Goal: Task Accomplishment & Management: Complete application form

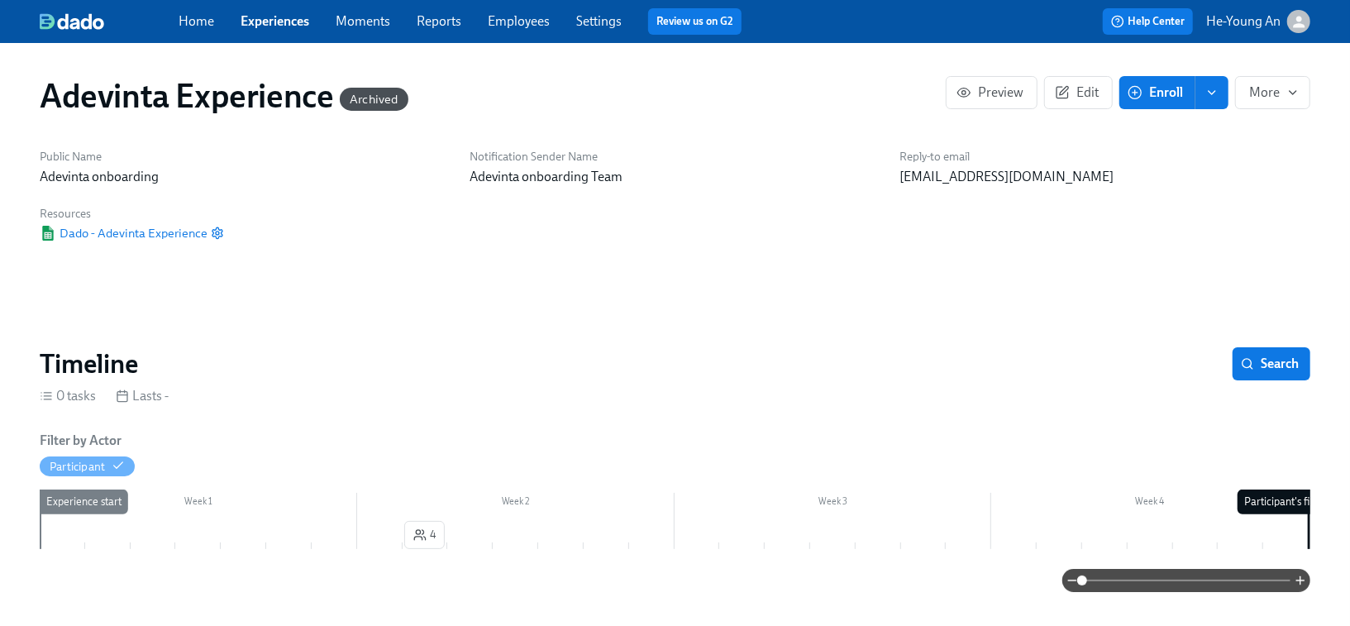
click at [291, 23] on link "Experiences" at bounding box center [275, 21] width 69 height 16
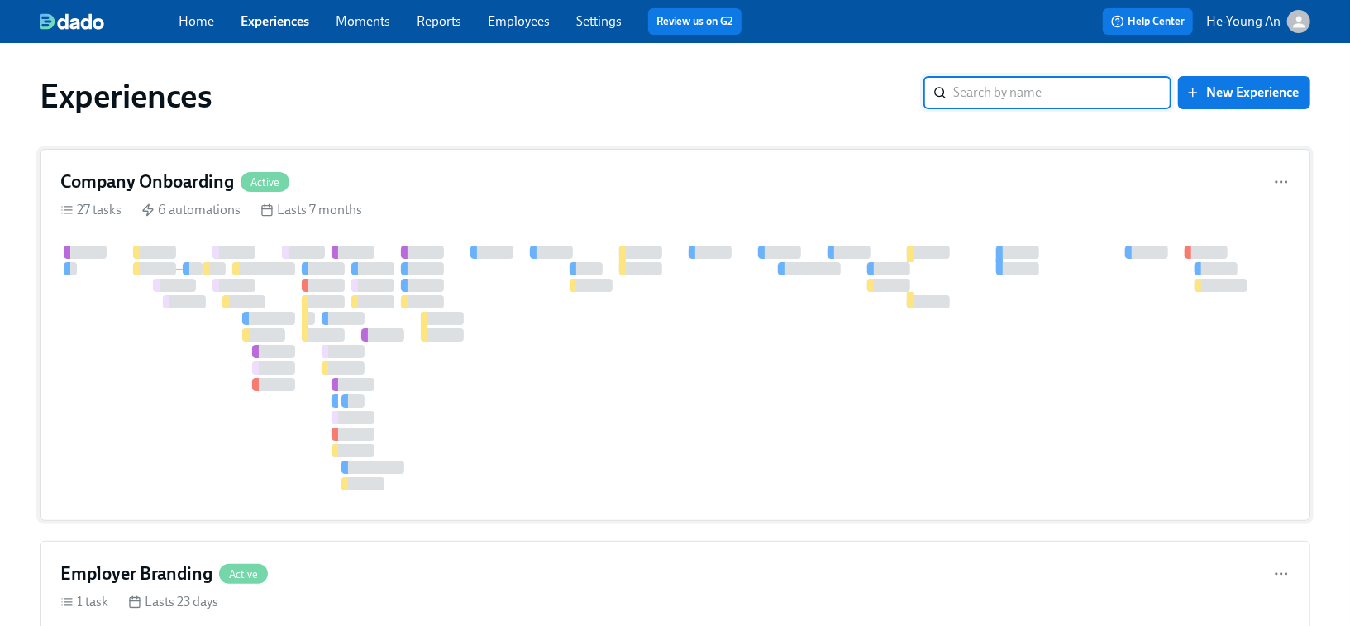
click at [419, 341] on div at bounding box center [1136, 368] width 2153 height 245
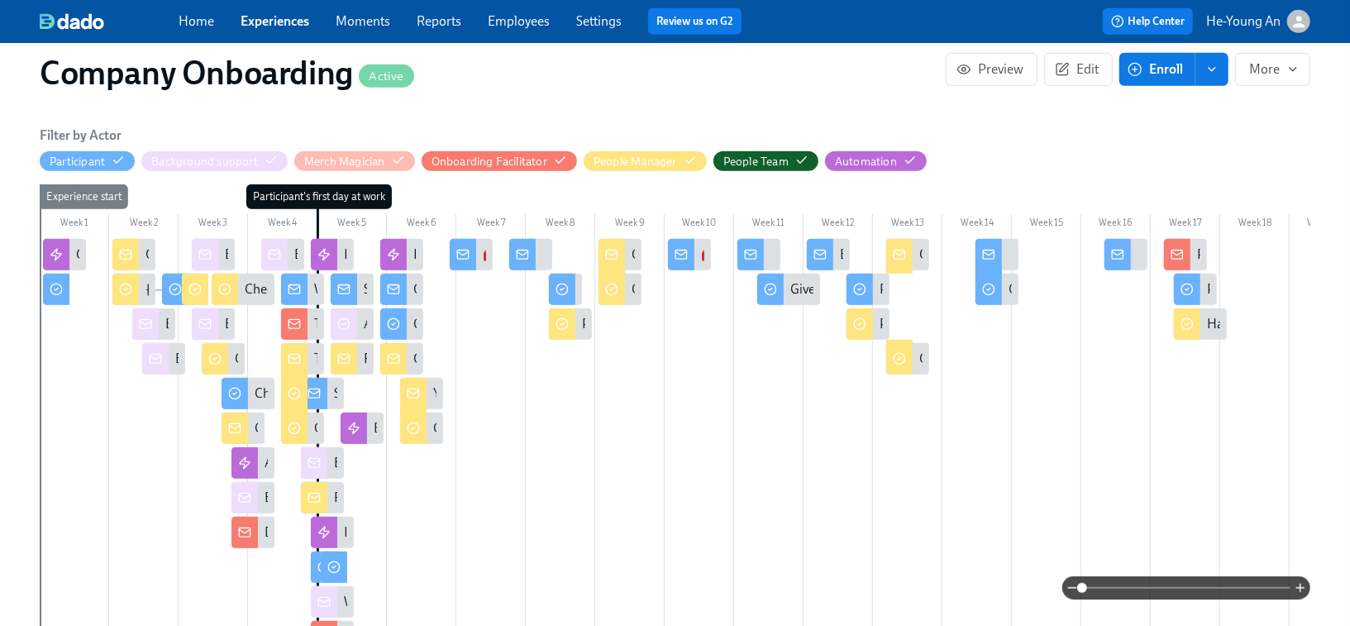
scroll to position [0, 51713]
click at [391, 343] on div at bounding box center [393, 358] width 26 height 31
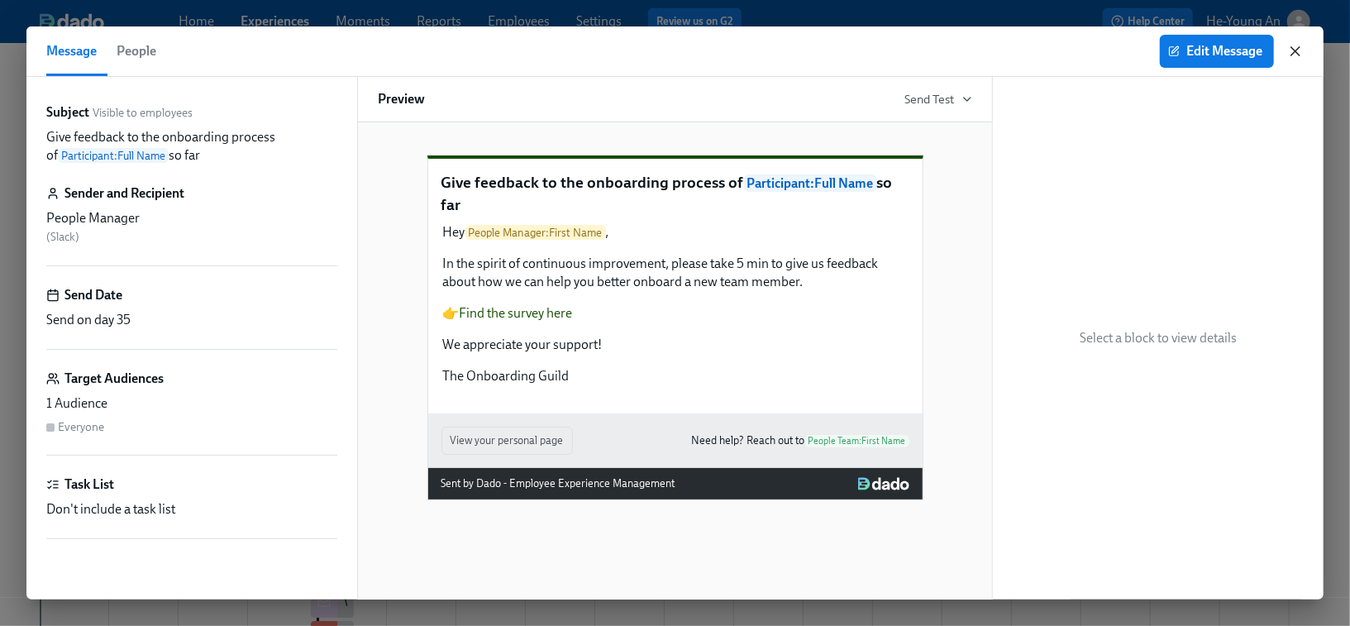
click at [1299, 51] on icon "button" at bounding box center [1295, 51] width 17 height 17
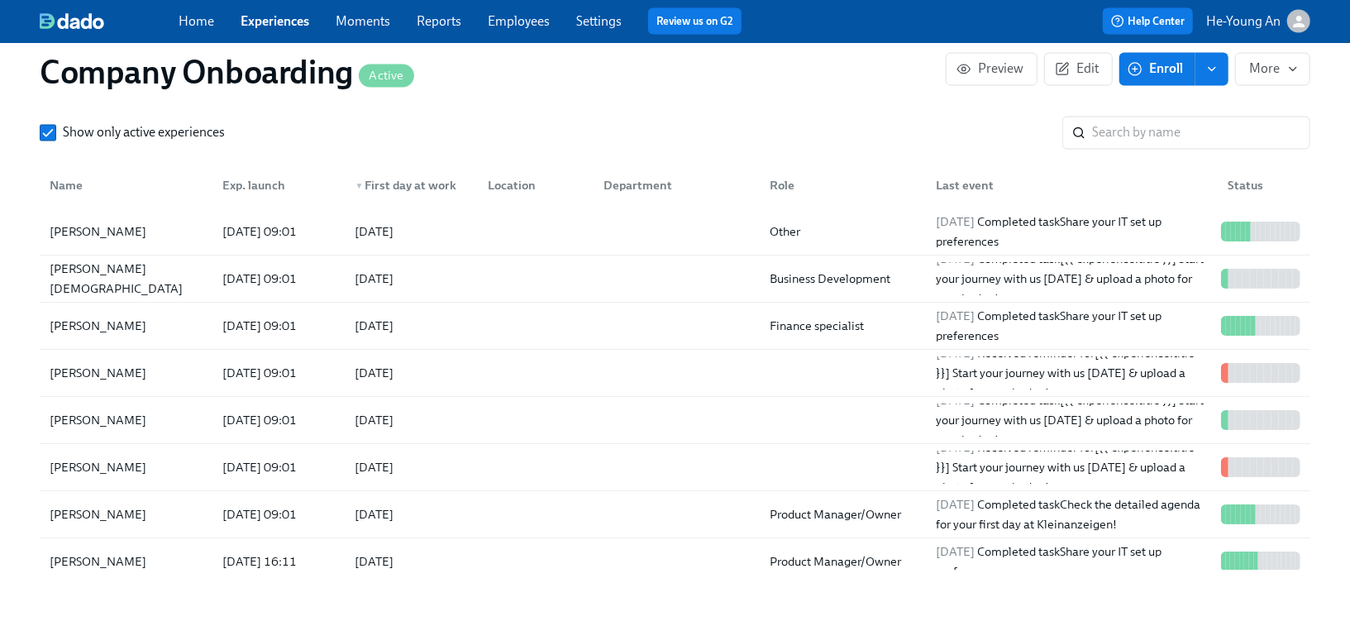
scroll to position [1981, 0]
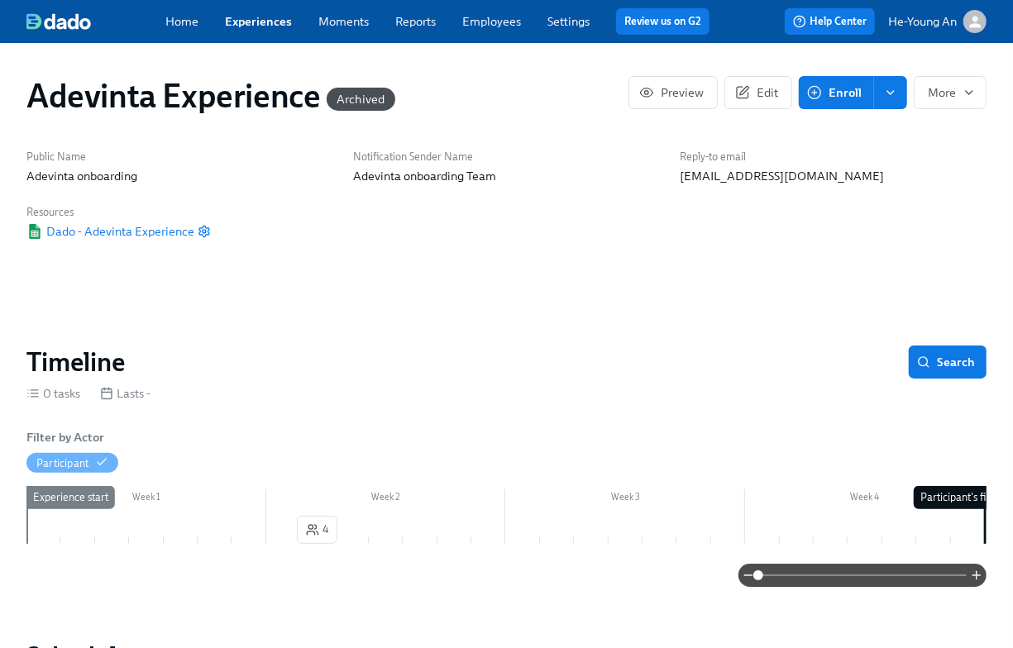
click at [251, 26] on link "Experiences" at bounding box center [258, 21] width 67 height 15
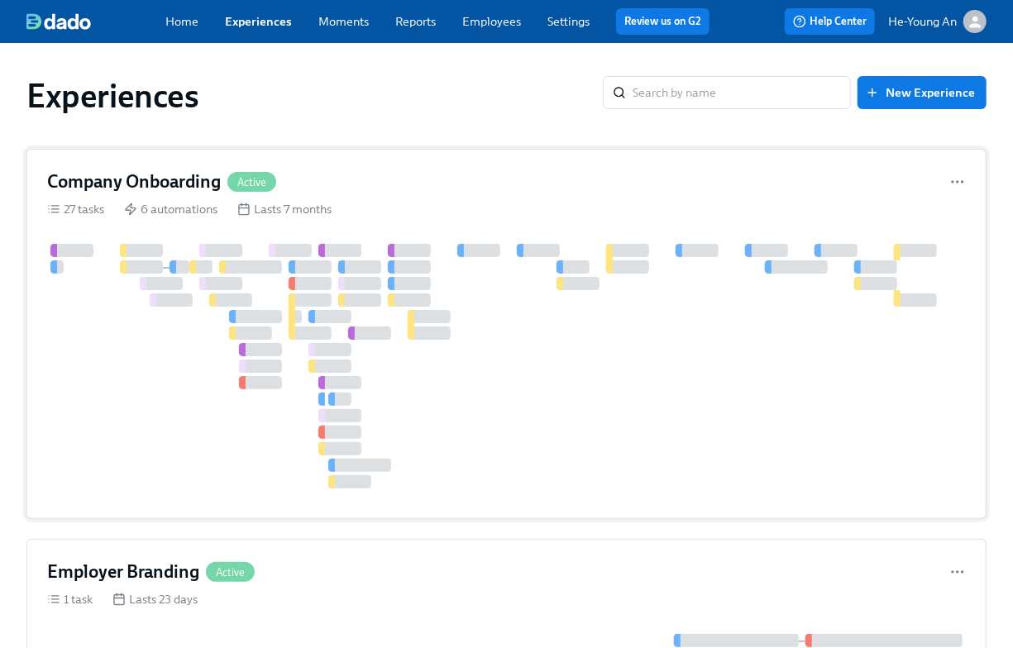
click at [340, 296] on div at bounding box center [341, 299] width 7 height 13
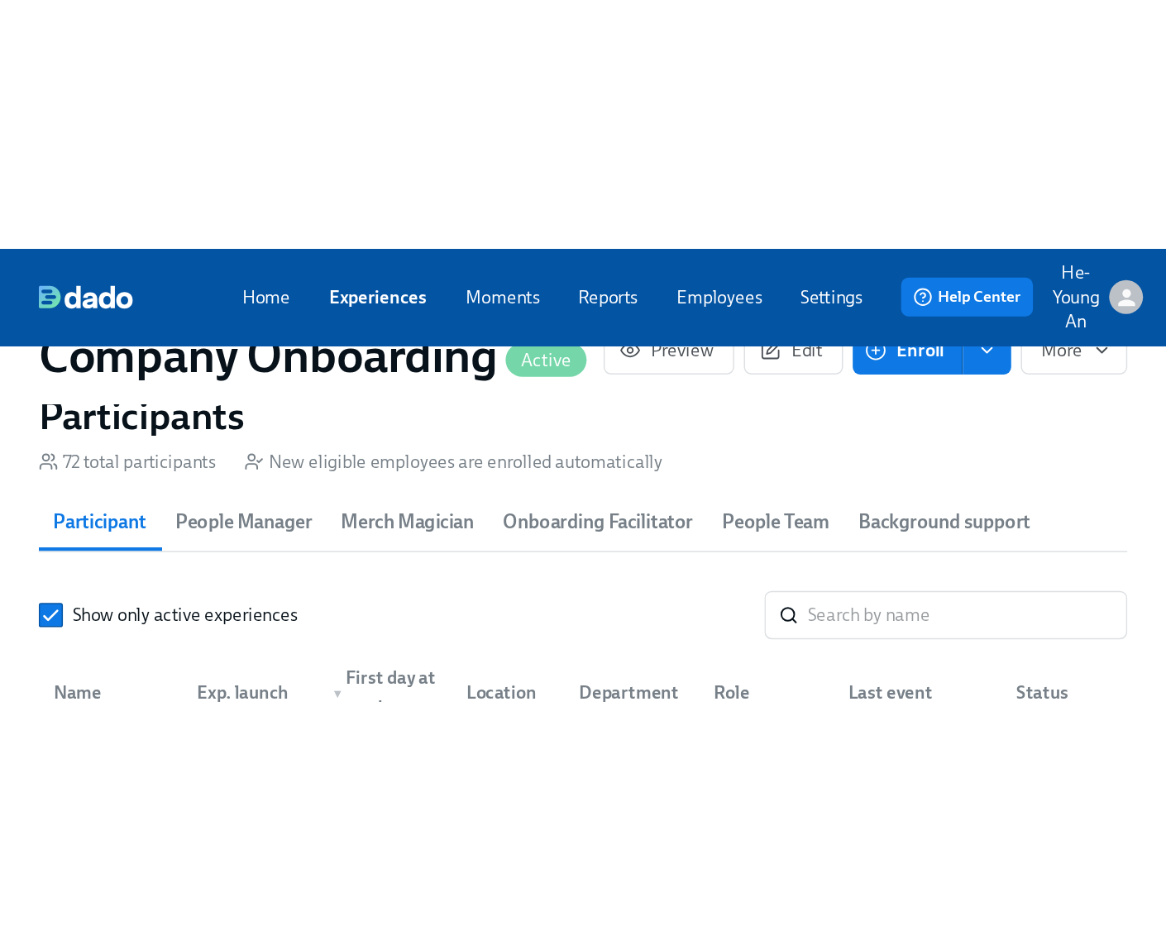
scroll to position [301, 0]
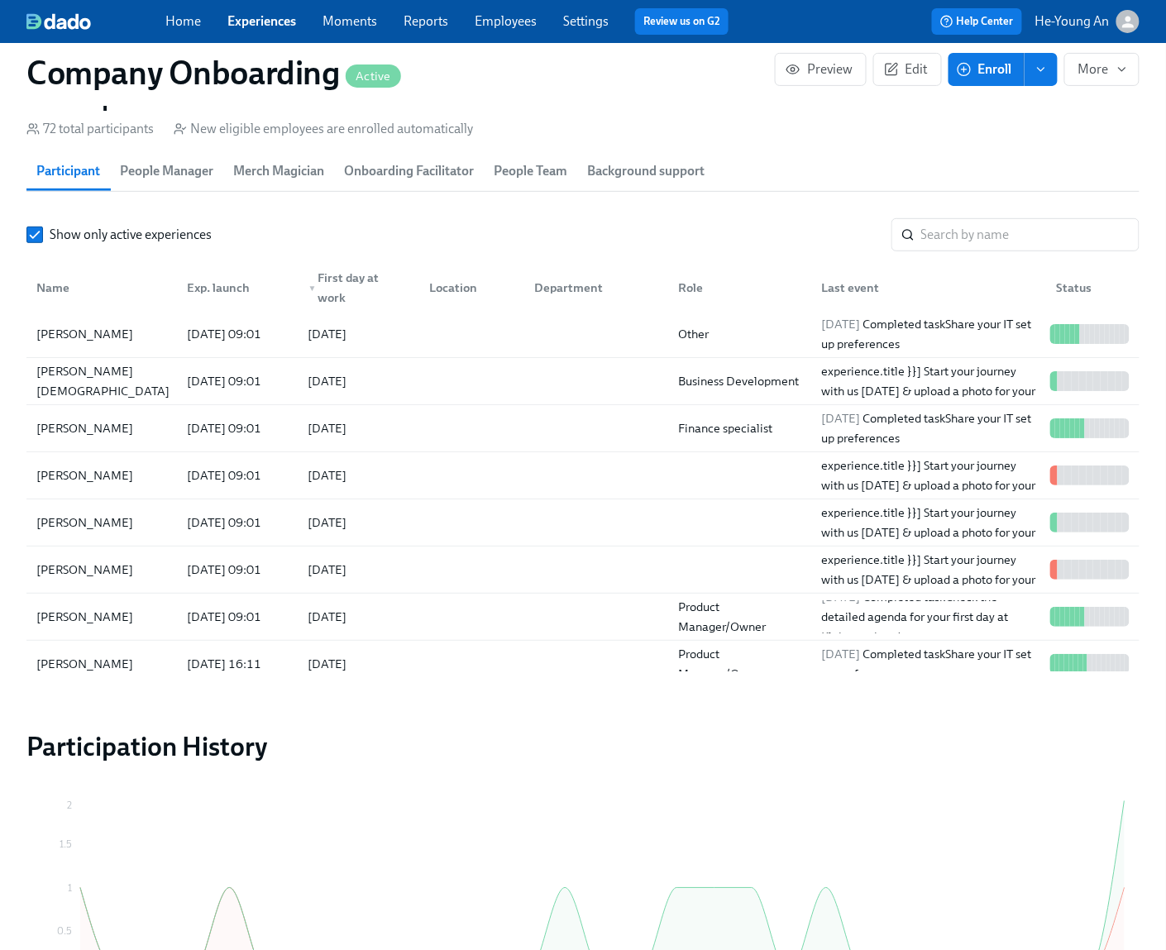
click at [313, 284] on span "▼" at bounding box center [312, 288] width 8 height 8
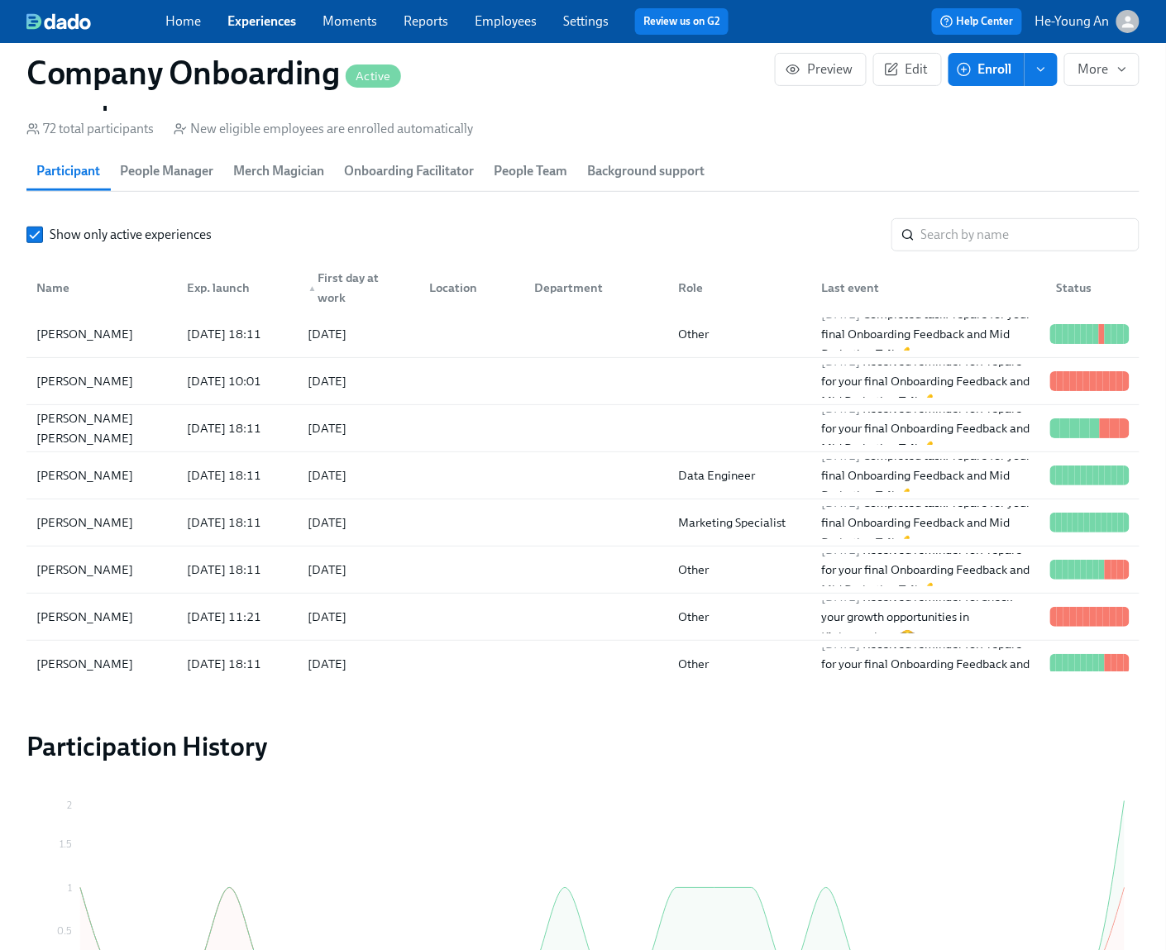
click at [313, 284] on span "▲" at bounding box center [312, 288] width 8 height 8
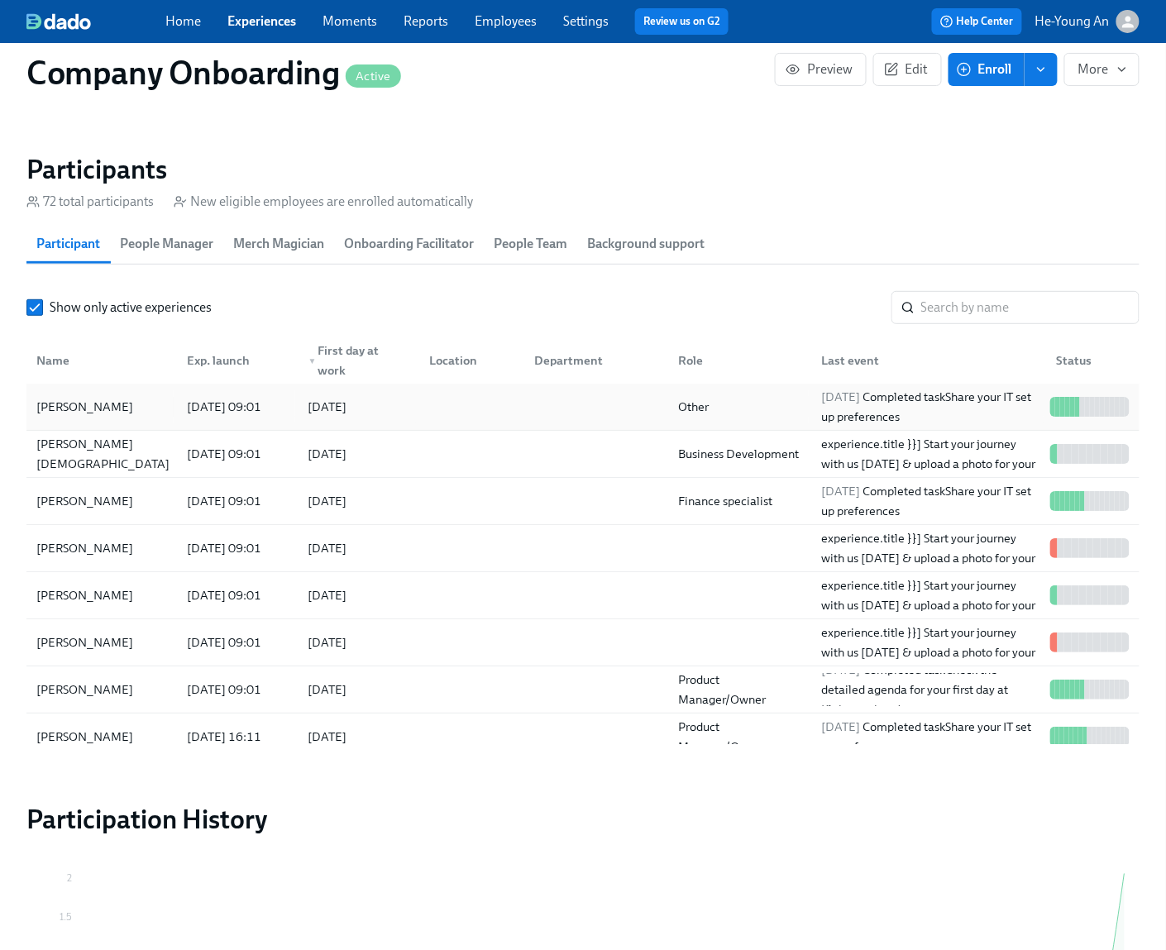
scroll to position [1794, 0]
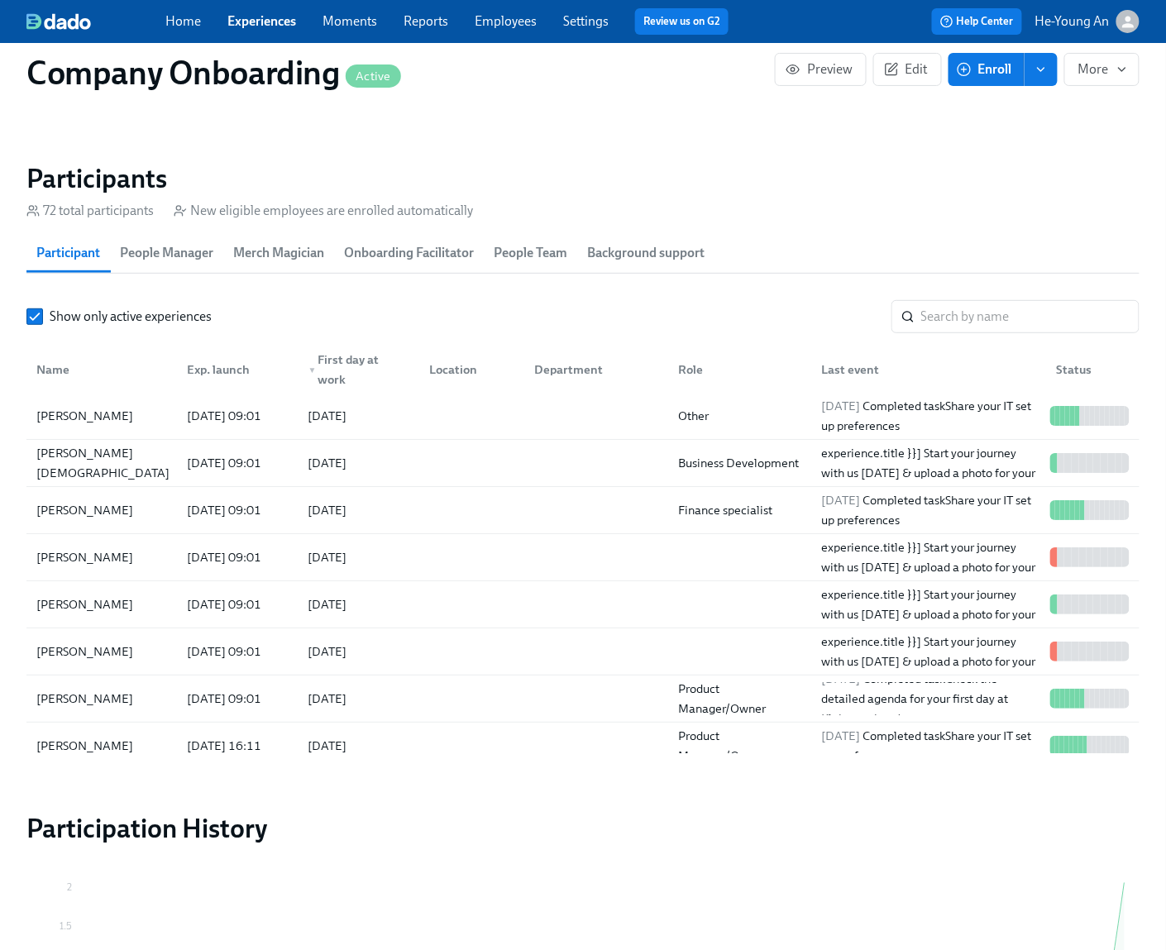
click at [508, 22] on link "Employees" at bounding box center [505, 21] width 62 height 16
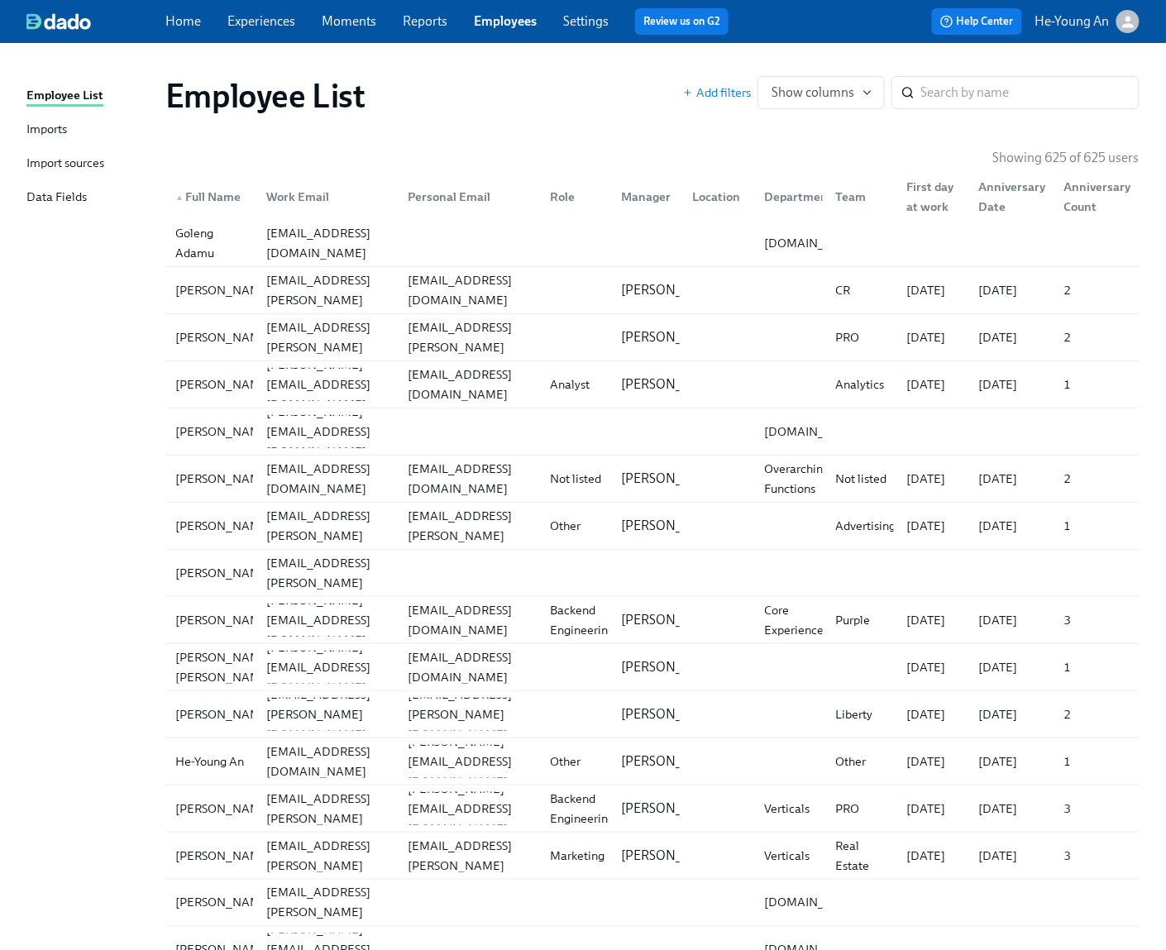
click at [169, 21] on link "Home" at bounding box center [183, 21] width 36 height 16
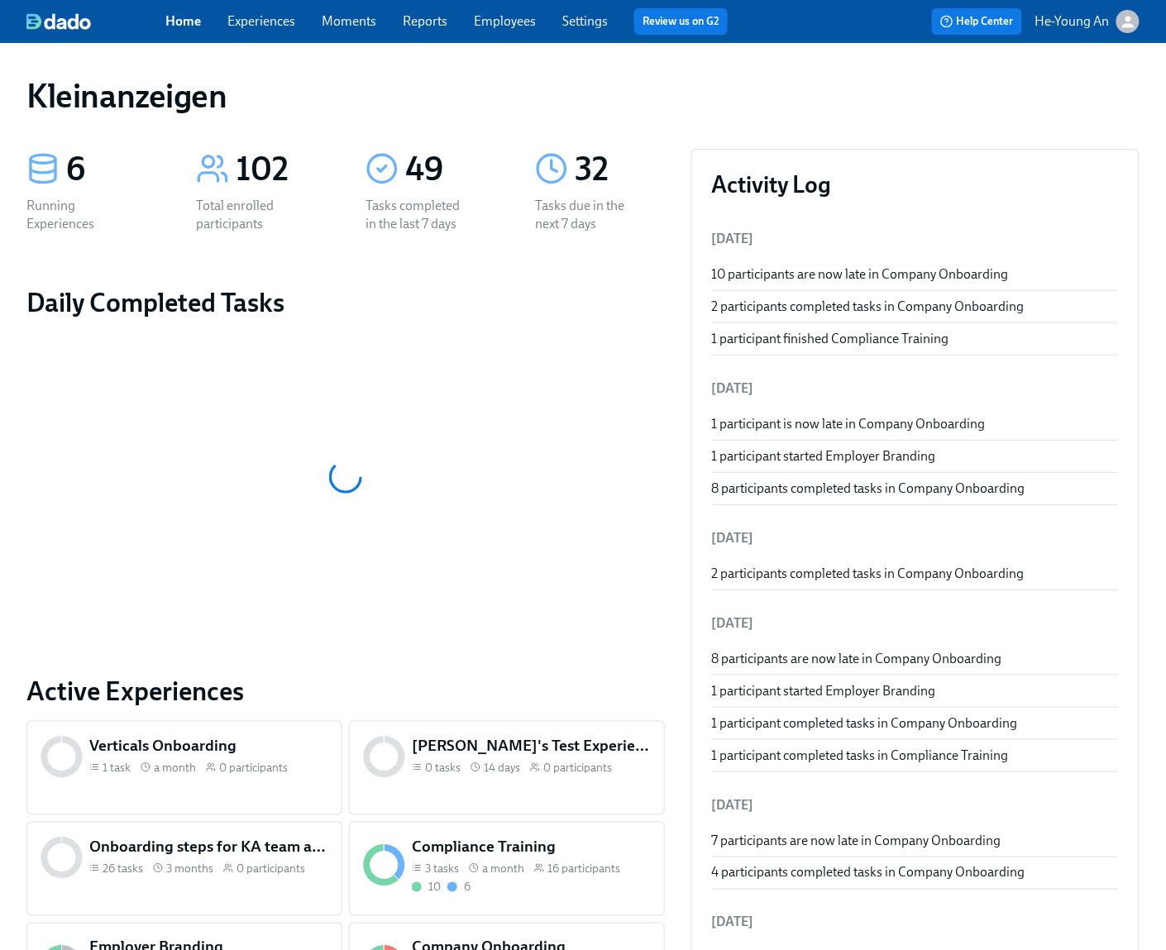
click at [276, 21] on link "Experiences" at bounding box center [261, 21] width 68 height 16
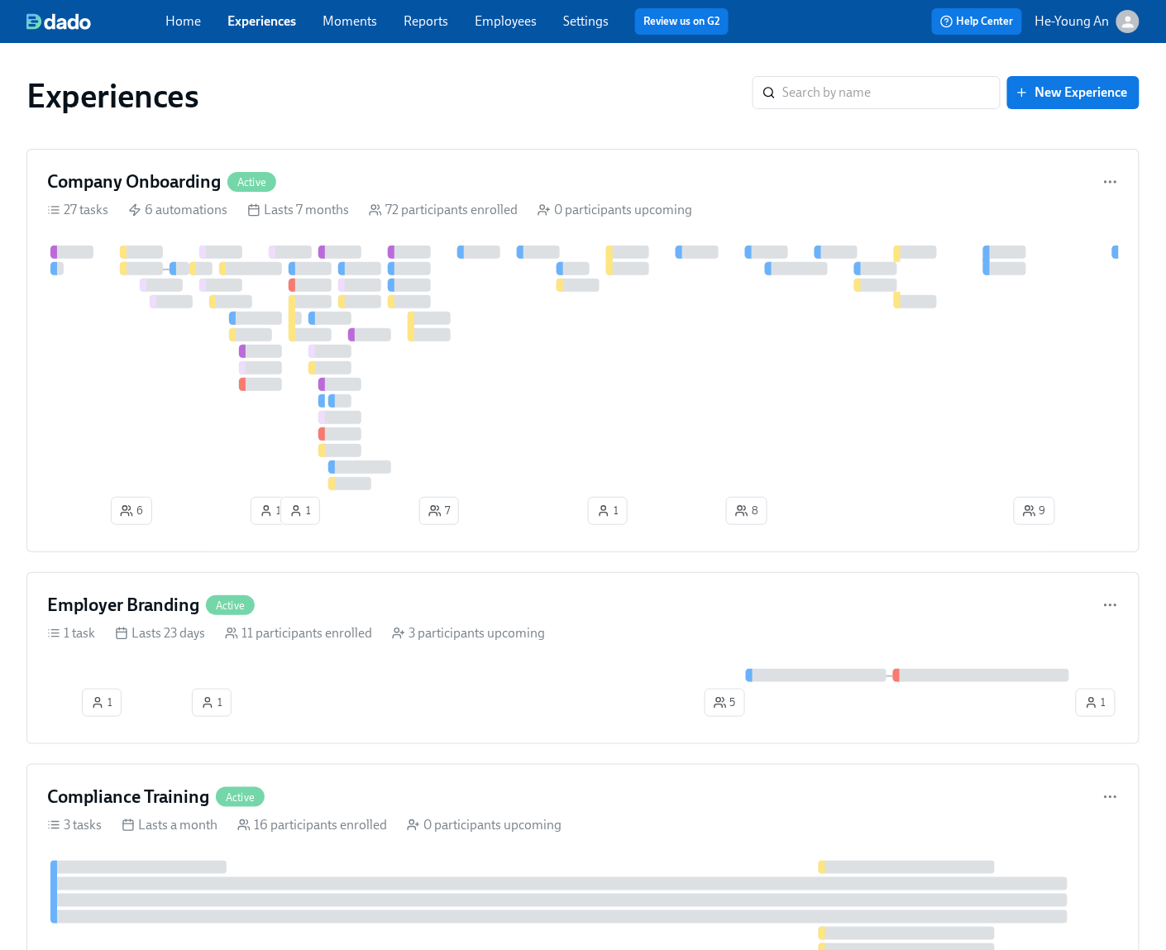
click at [1012, 21] on p "He-Young An" at bounding box center [1072, 21] width 74 height 18
click at [996, 22] on div at bounding box center [583, 475] width 1166 height 950
click at [521, 18] on link "Employees" at bounding box center [505, 21] width 62 height 16
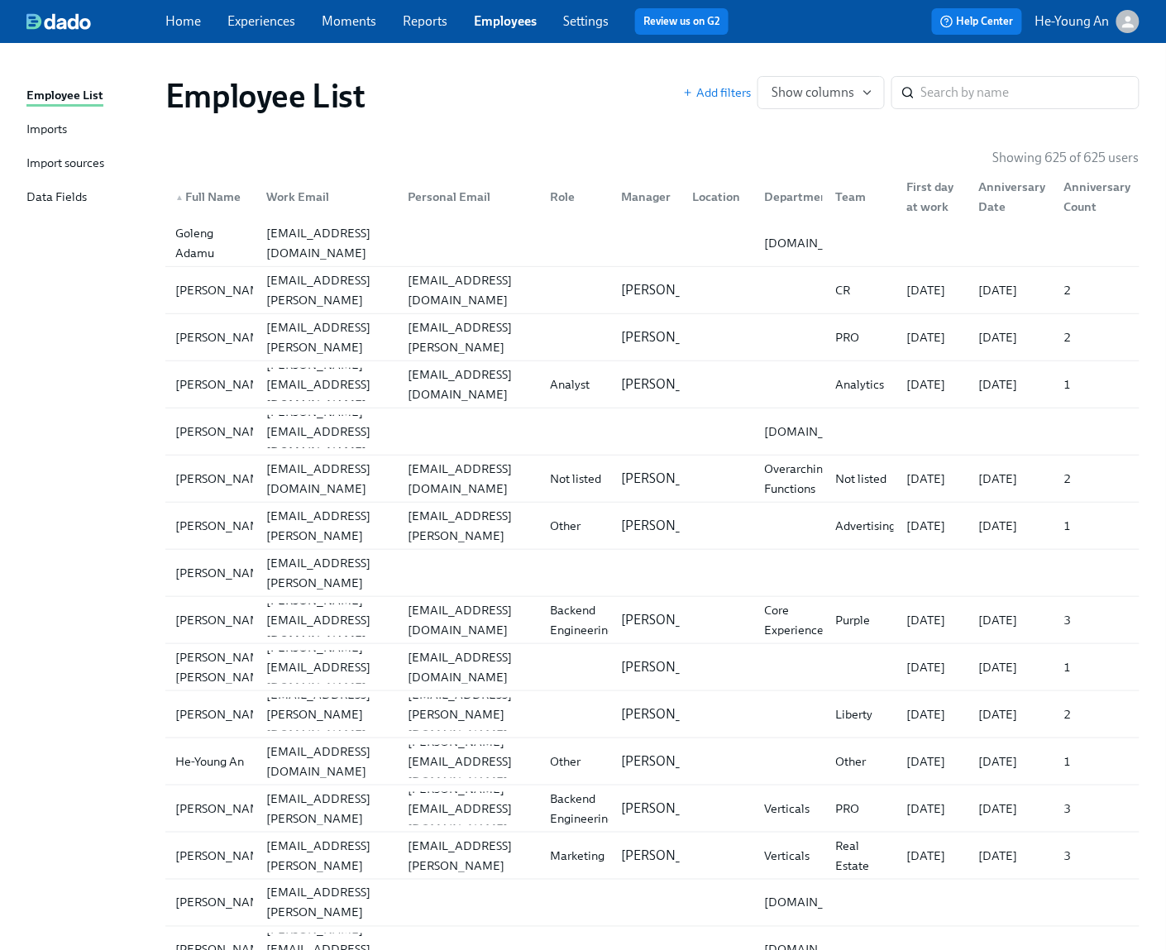
click at [68, 136] on link "Imports" at bounding box center [89, 130] width 126 height 21
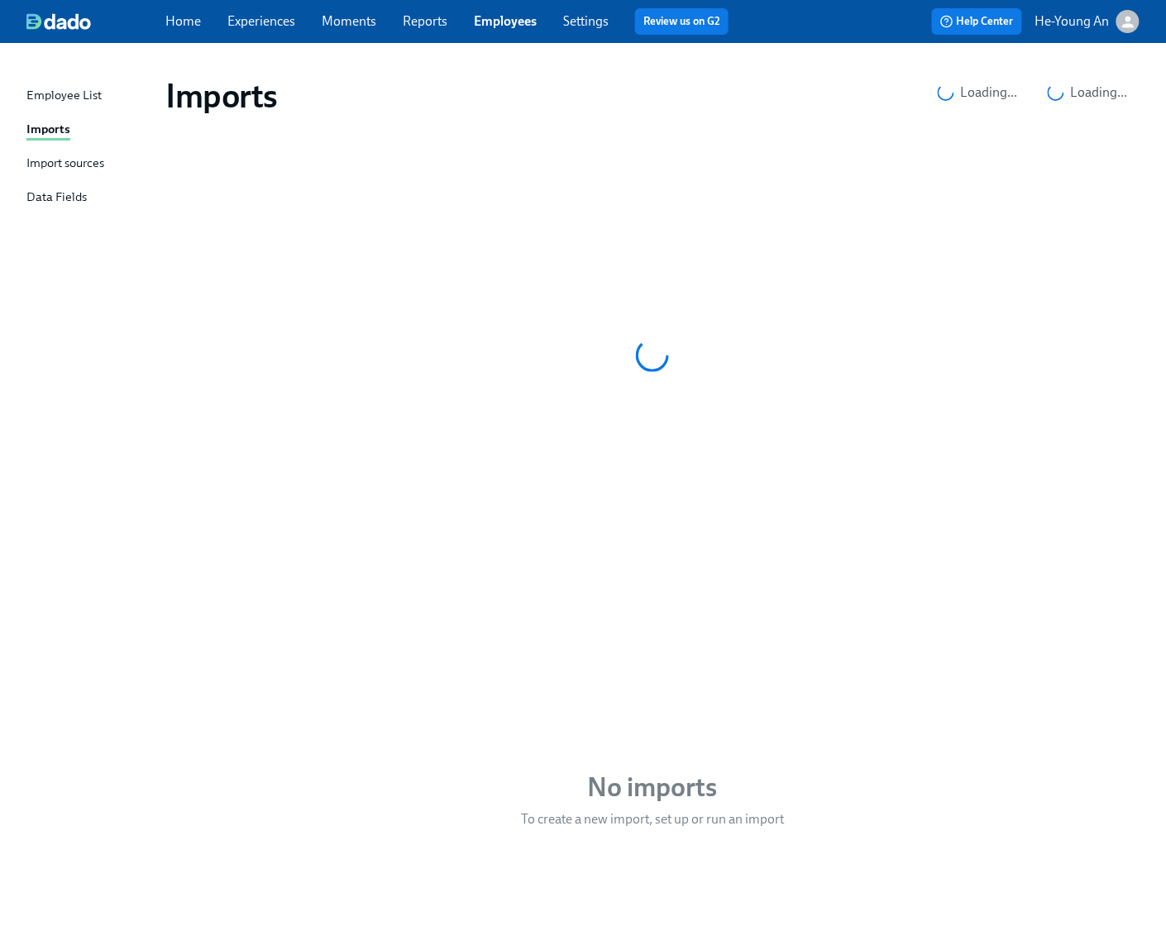
click at [90, 160] on div "Import sources" at bounding box center [65, 164] width 78 height 21
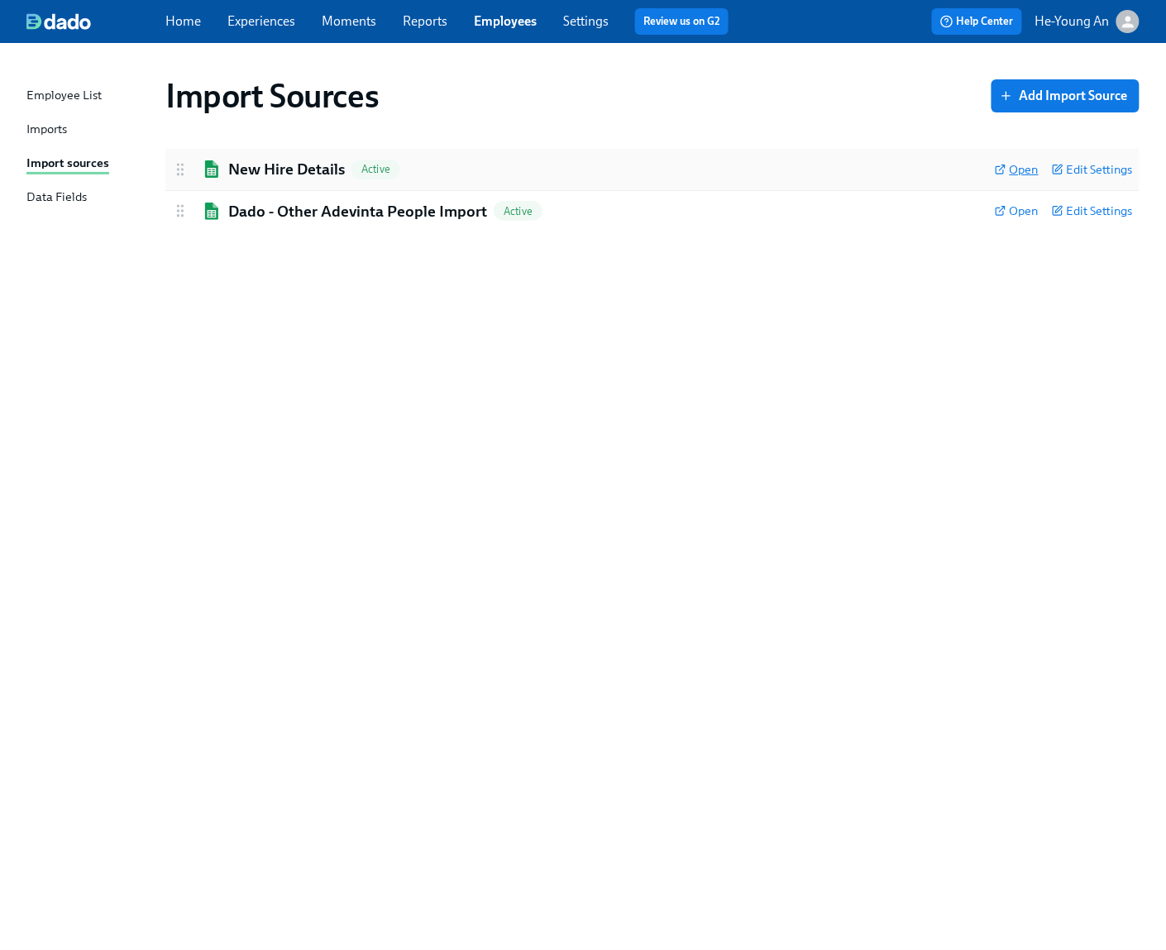
click at [1012, 169] on span "Open" at bounding box center [1016, 169] width 44 height 17
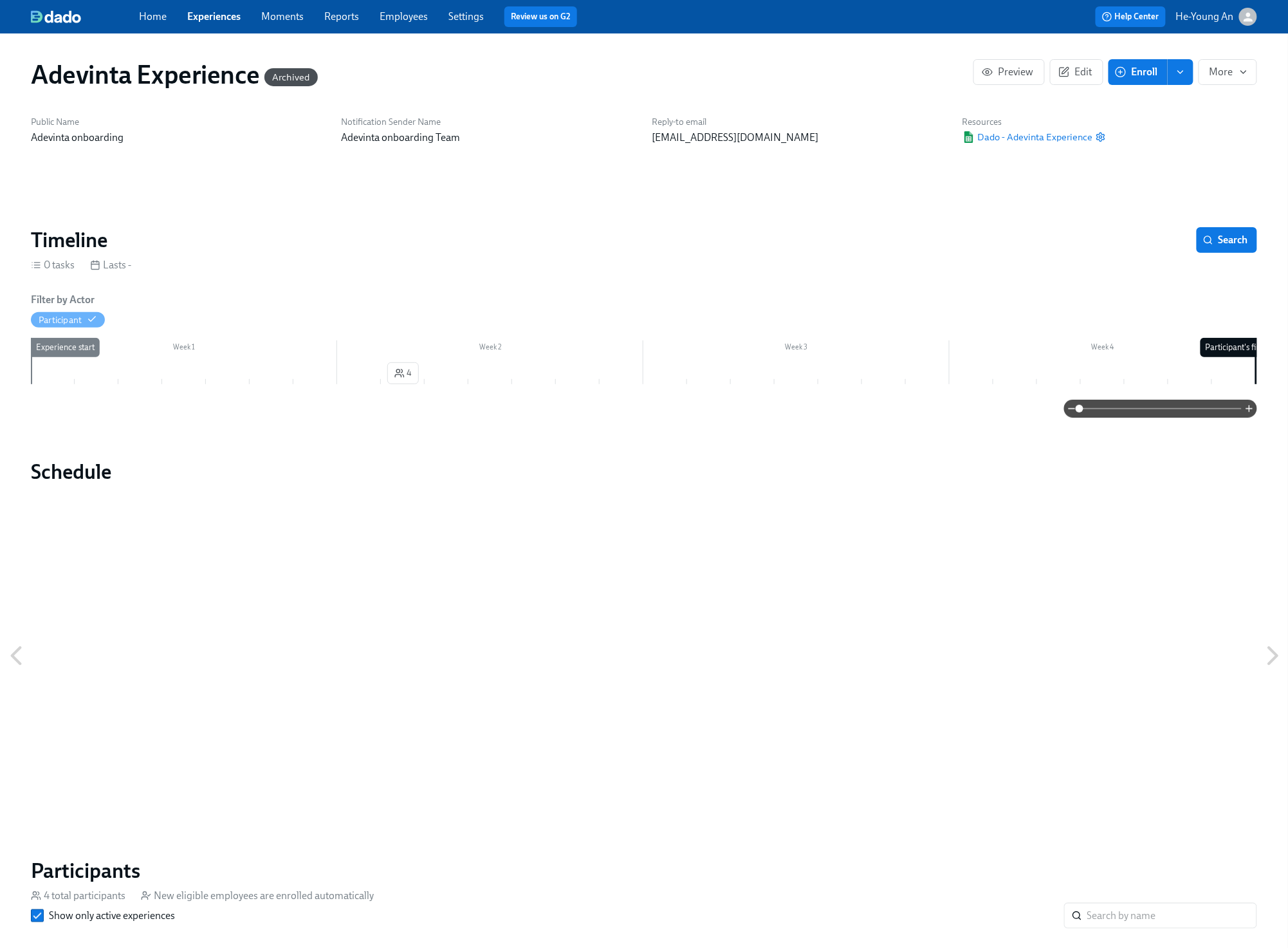
click at [209, 18] on link "Experiences" at bounding box center [214, 16] width 54 height 12
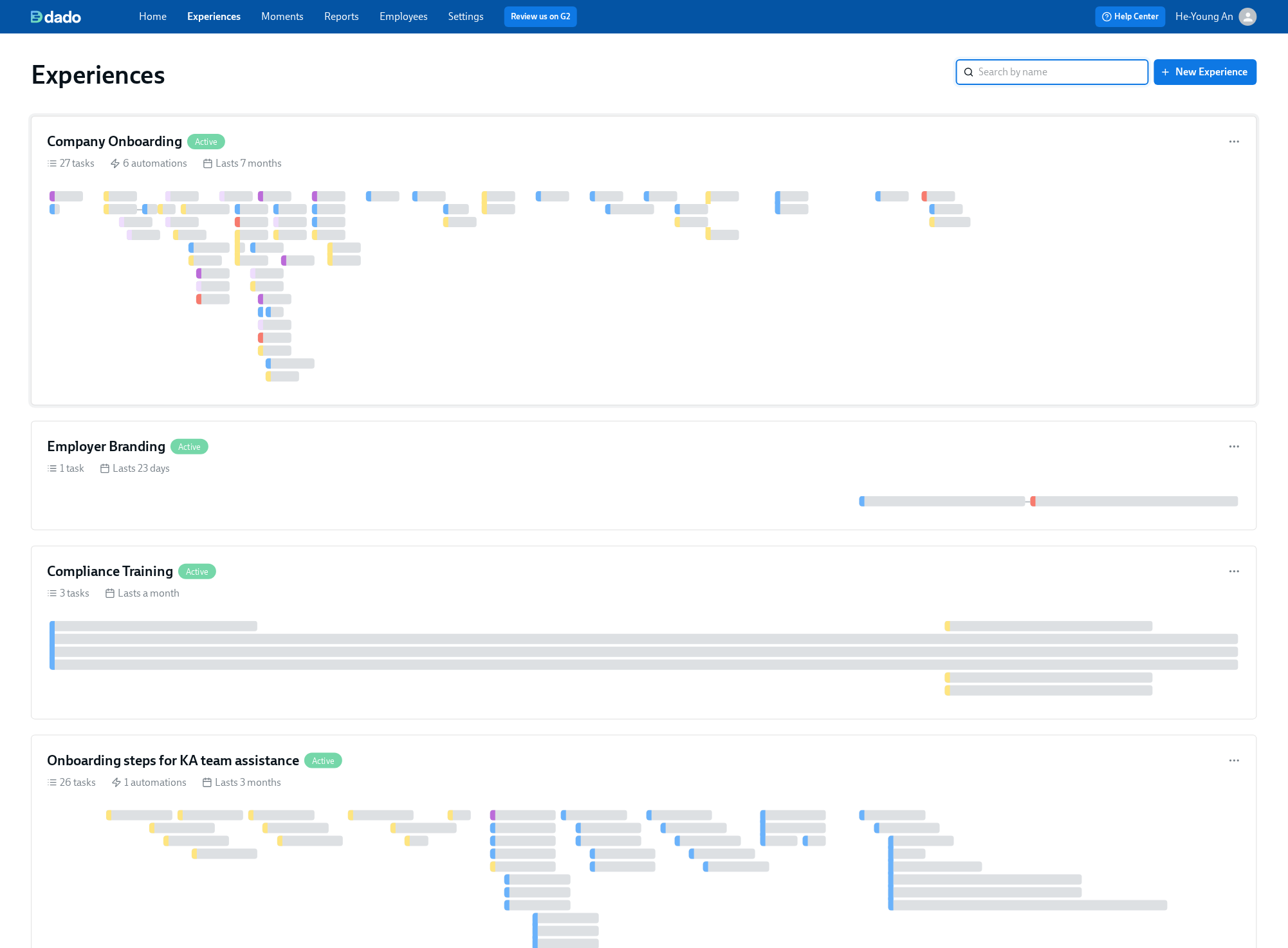
click at [289, 232] on div at bounding box center [290, 234] width 33 height 10
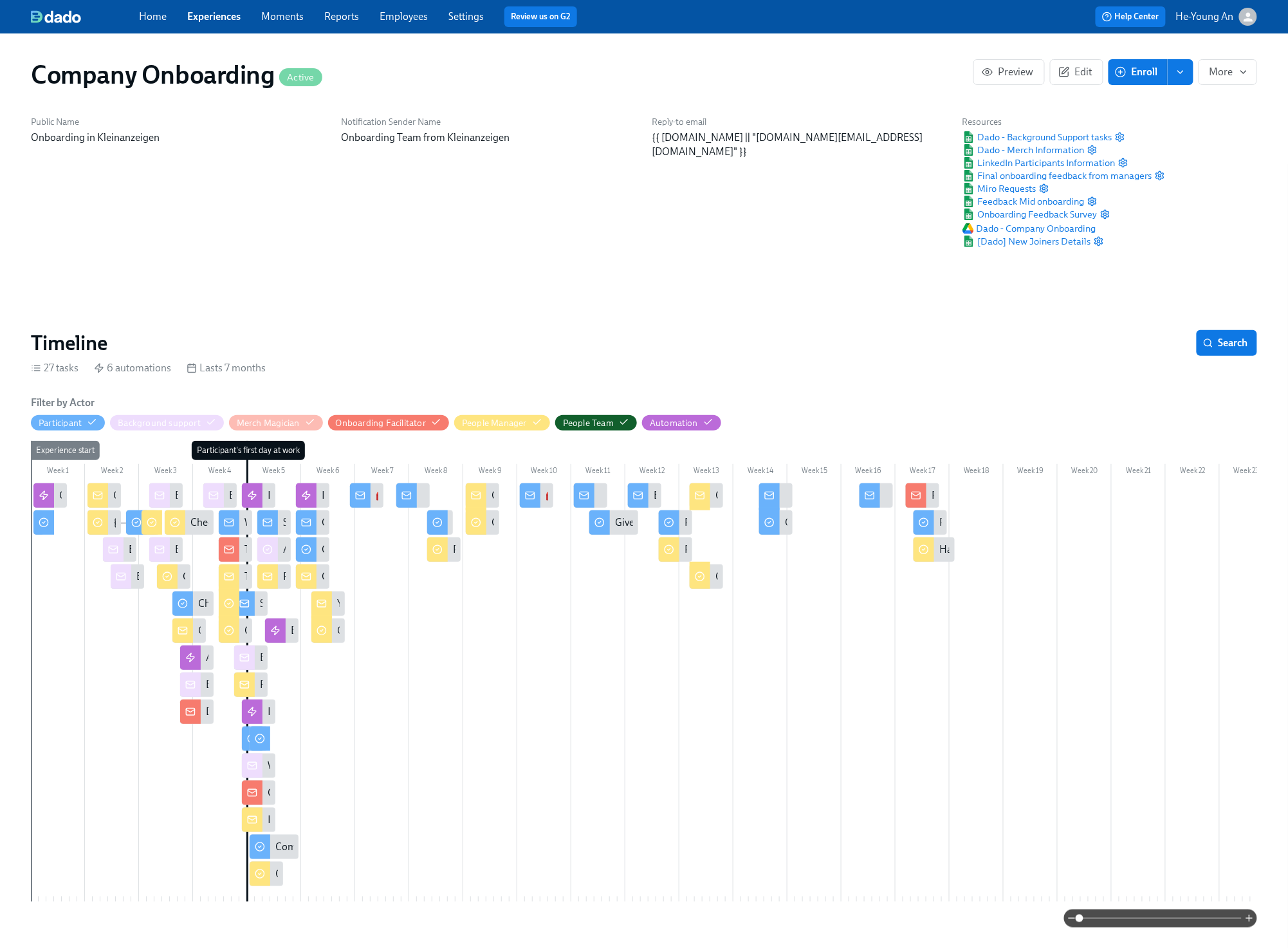
click at [288, 232] on div "Public Name Onboarding in Kleinanzeigen" at bounding box center [178, 181] width 311 height 147
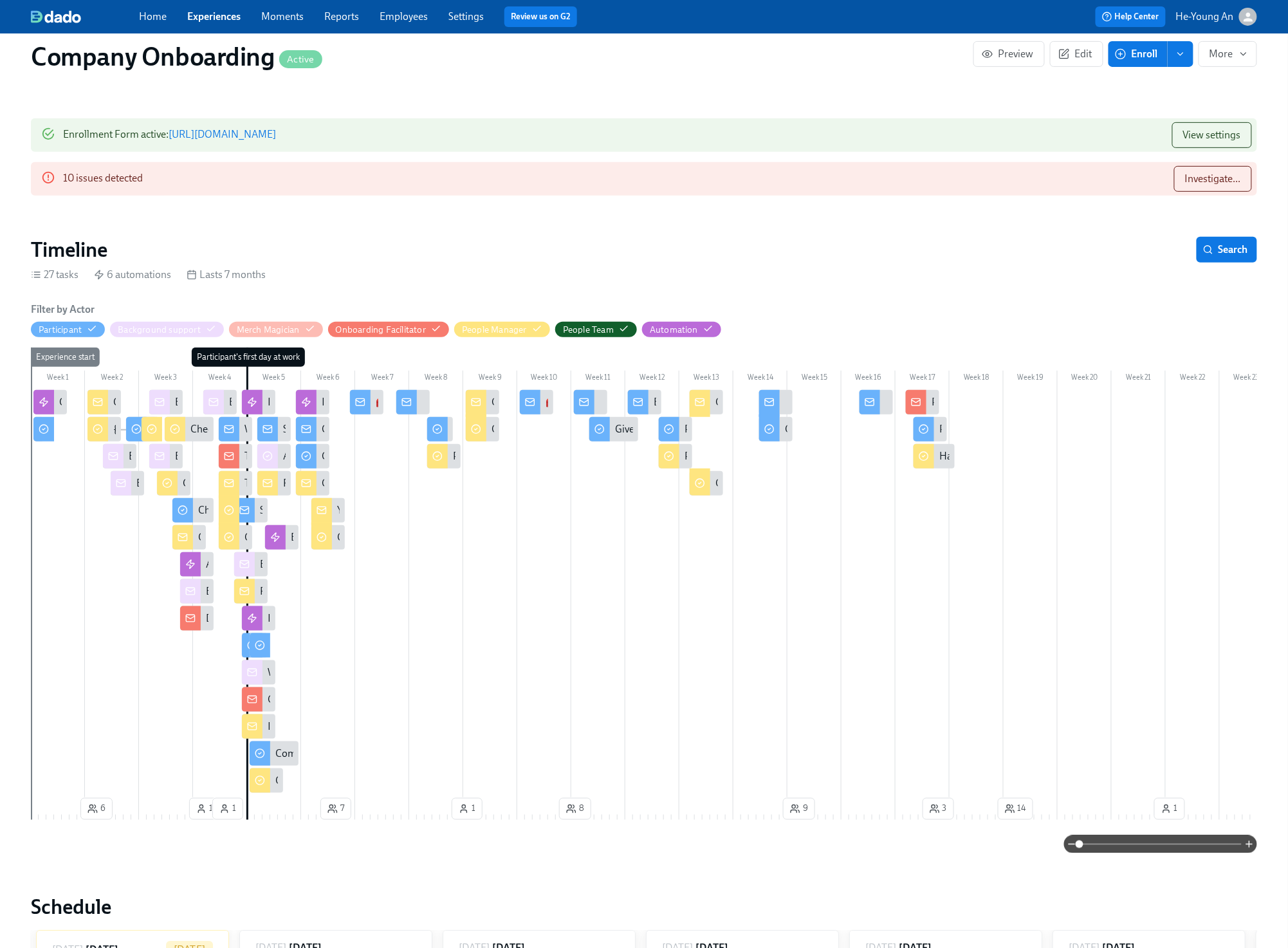
scroll to position [174, 0]
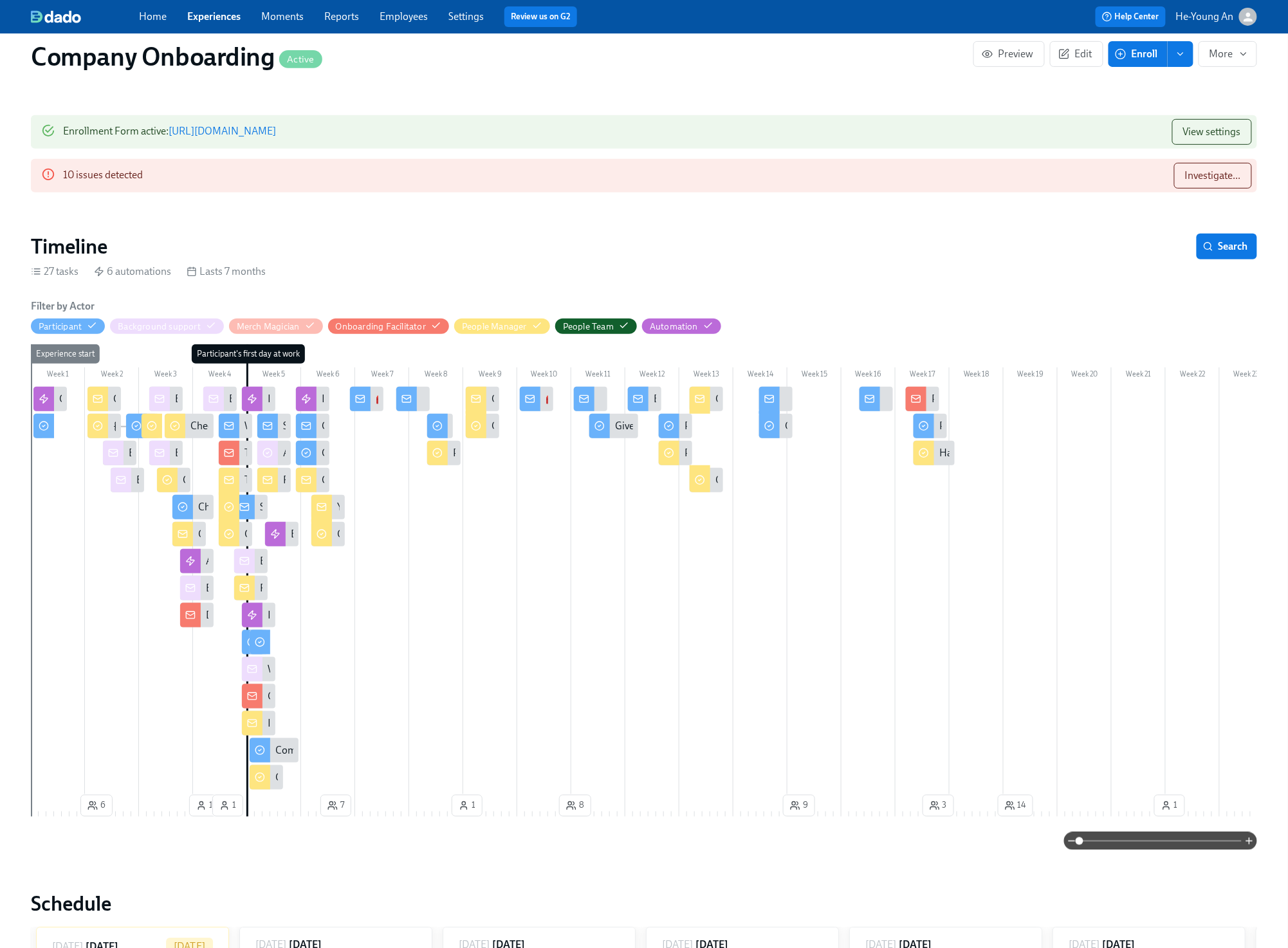
click at [524, 514] on div at bounding box center [896, 589] width 1729 height 406
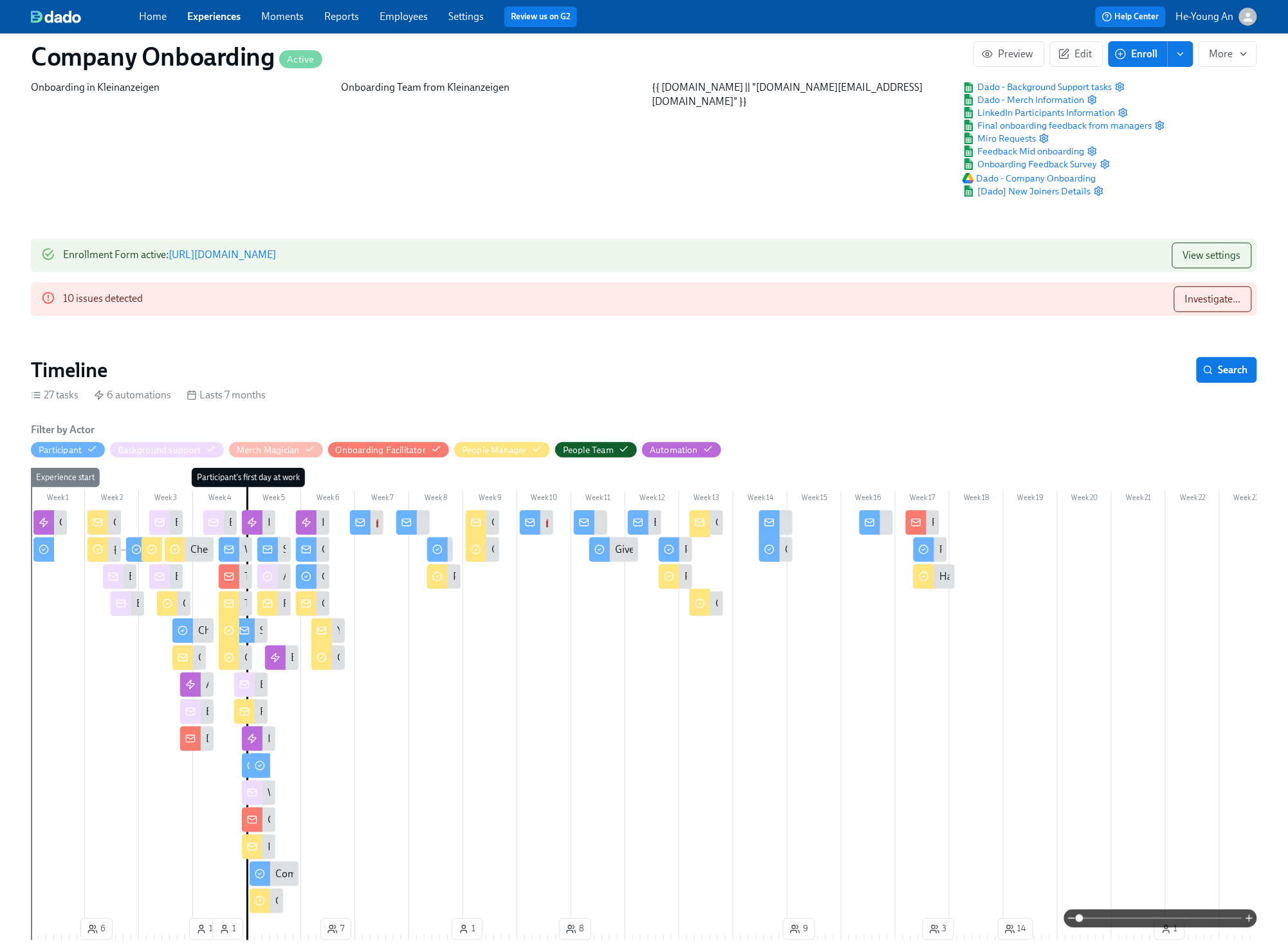
scroll to position [0, 0]
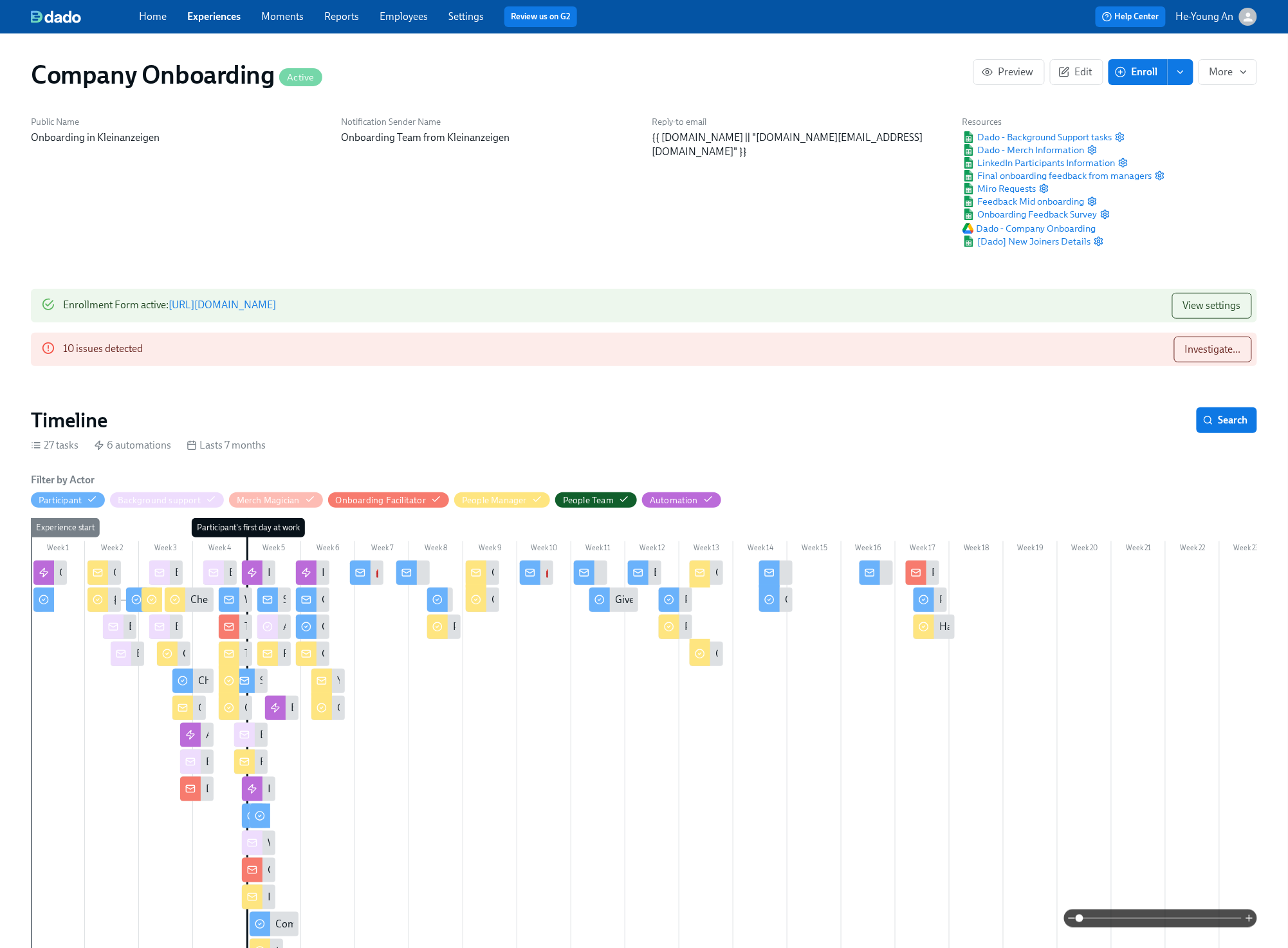
click at [276, 307] on link "[URL][DOMAIN_NAME]" at bounding box center [223, 305] width 107 height 12
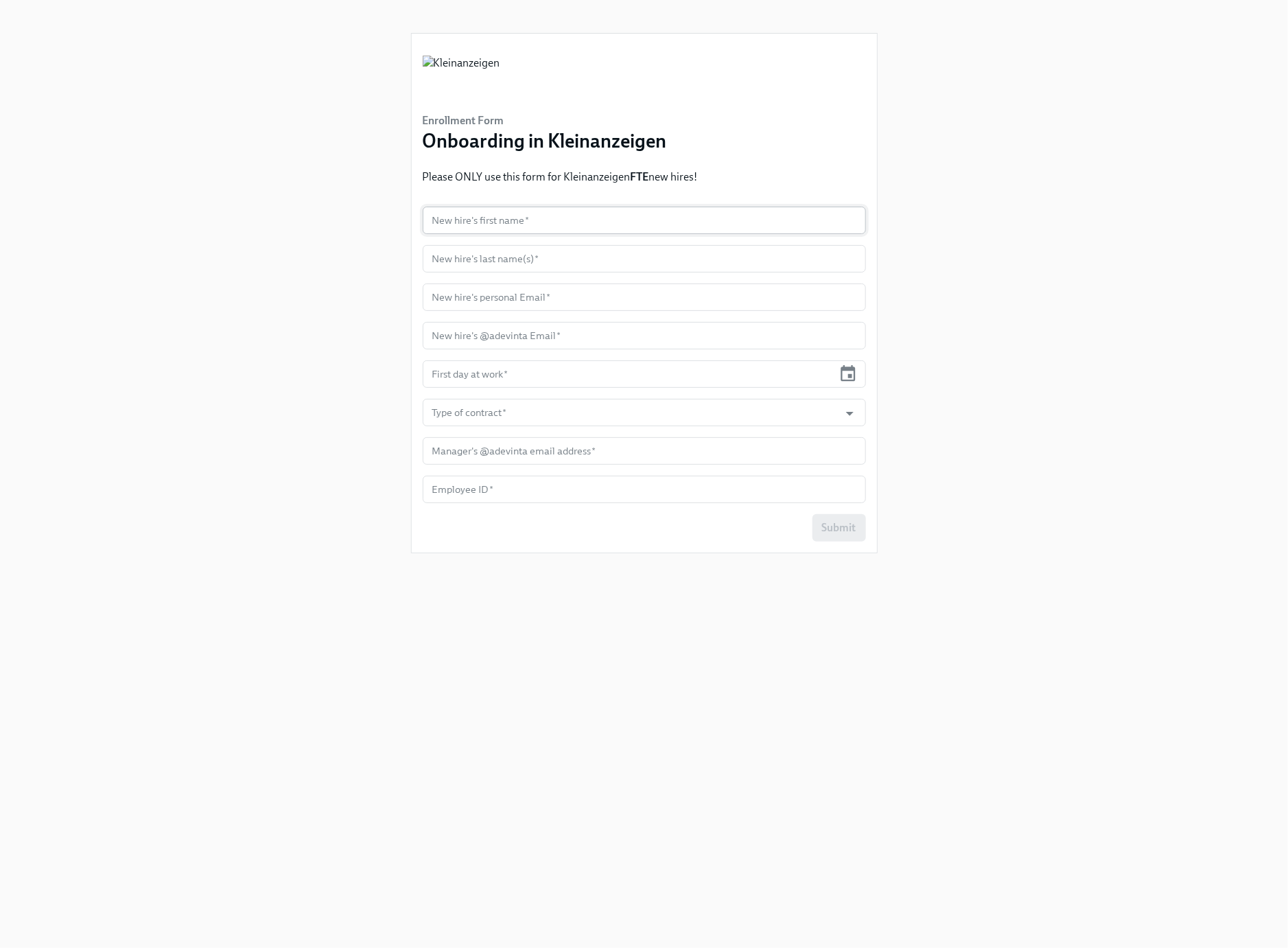
click at [540, 227] on input "text" at bounding box center [644, 220] width 443 height 27
paste input "Sina"
type input "Sina"
click at [536, 260] on input "text" at bounding box center [644, 258] width 443 height 27
paste input "Holtermann"
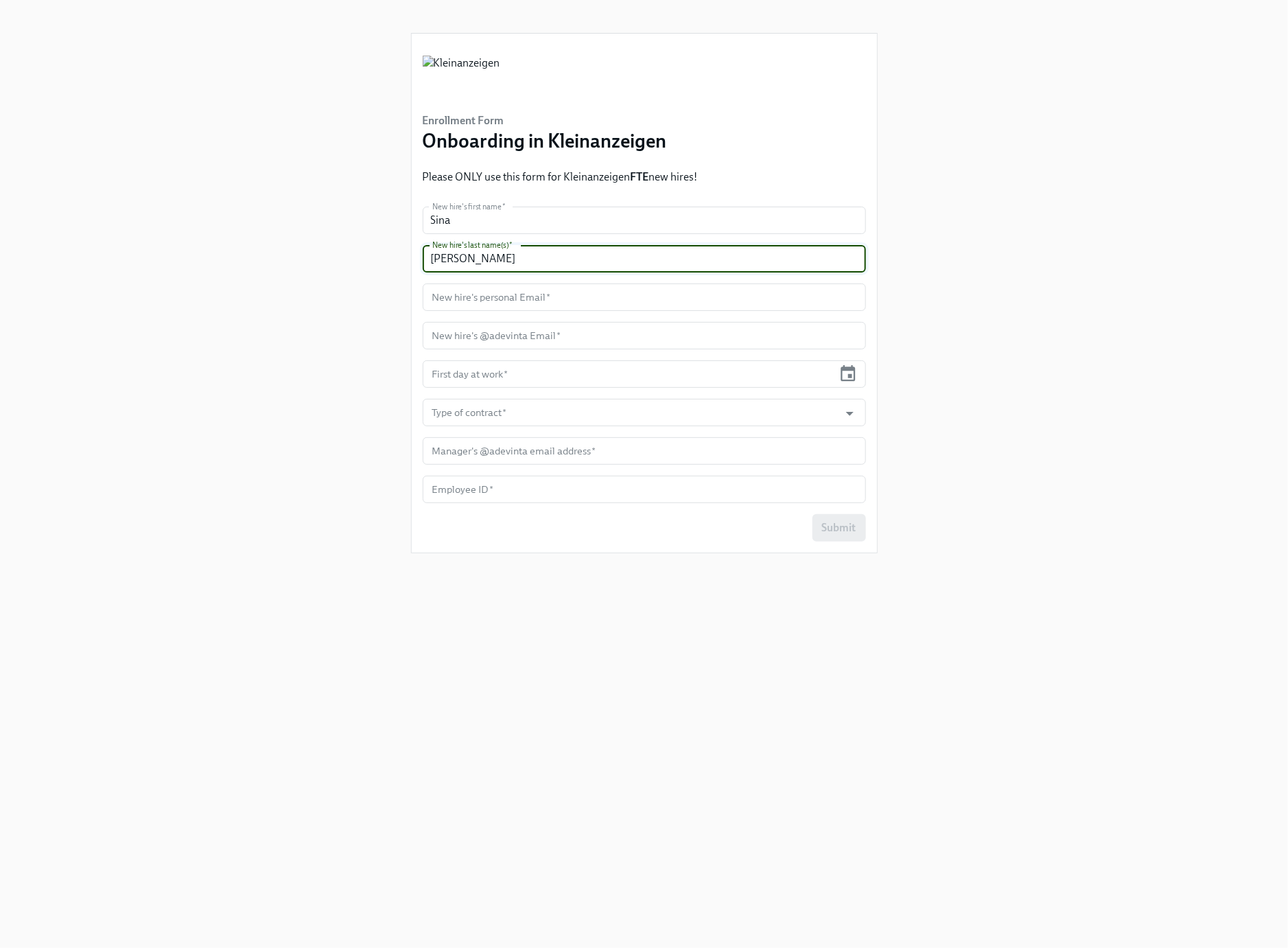
type input "Holtermann"
click at [475, 298] on input "text" at bounding box center [644, 296] width 443 height 27
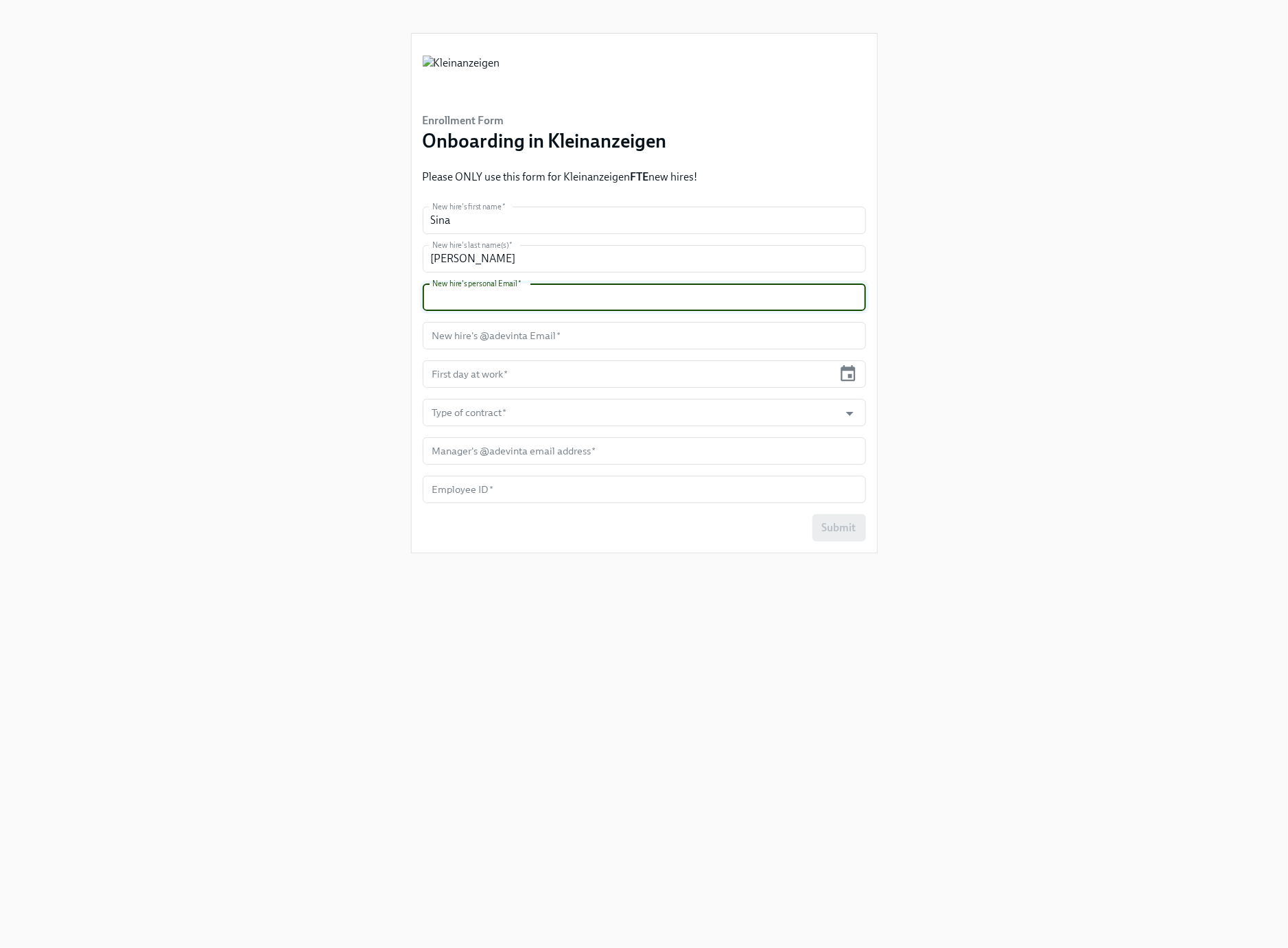
paste input "Sina.Tolle@gmx.de"
type input "Sina.Tolle@gmx.de"
click at [481, 340] on input "text" at bounding box center [644, 335] width 443 height 27
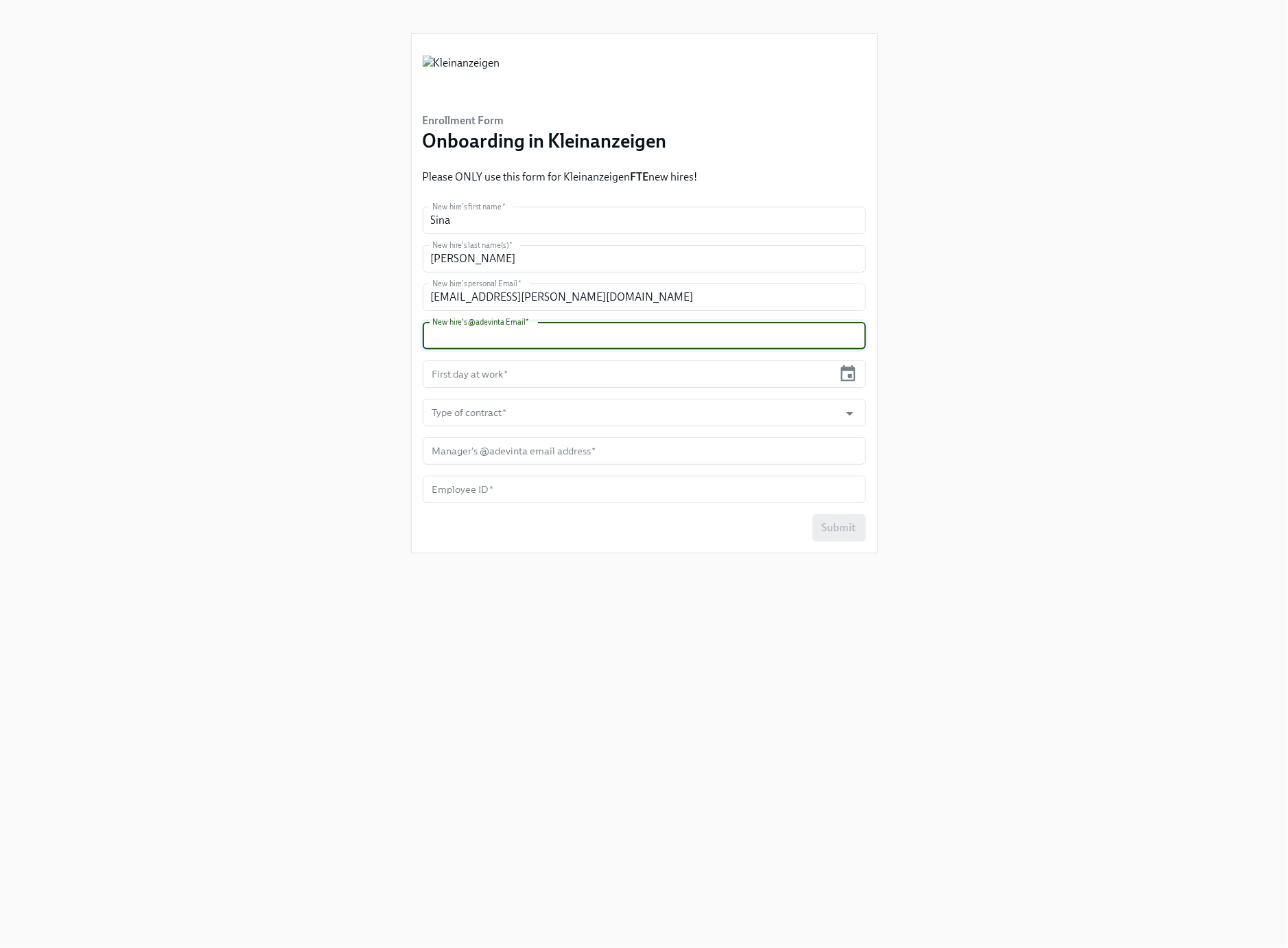
paste input "sina.holtermann@adevinta.com"
type input "sina.holtermann@adevinta.com"
click at [486, 374] on input "text" at bounding box center [627, 374] width 411 height 27
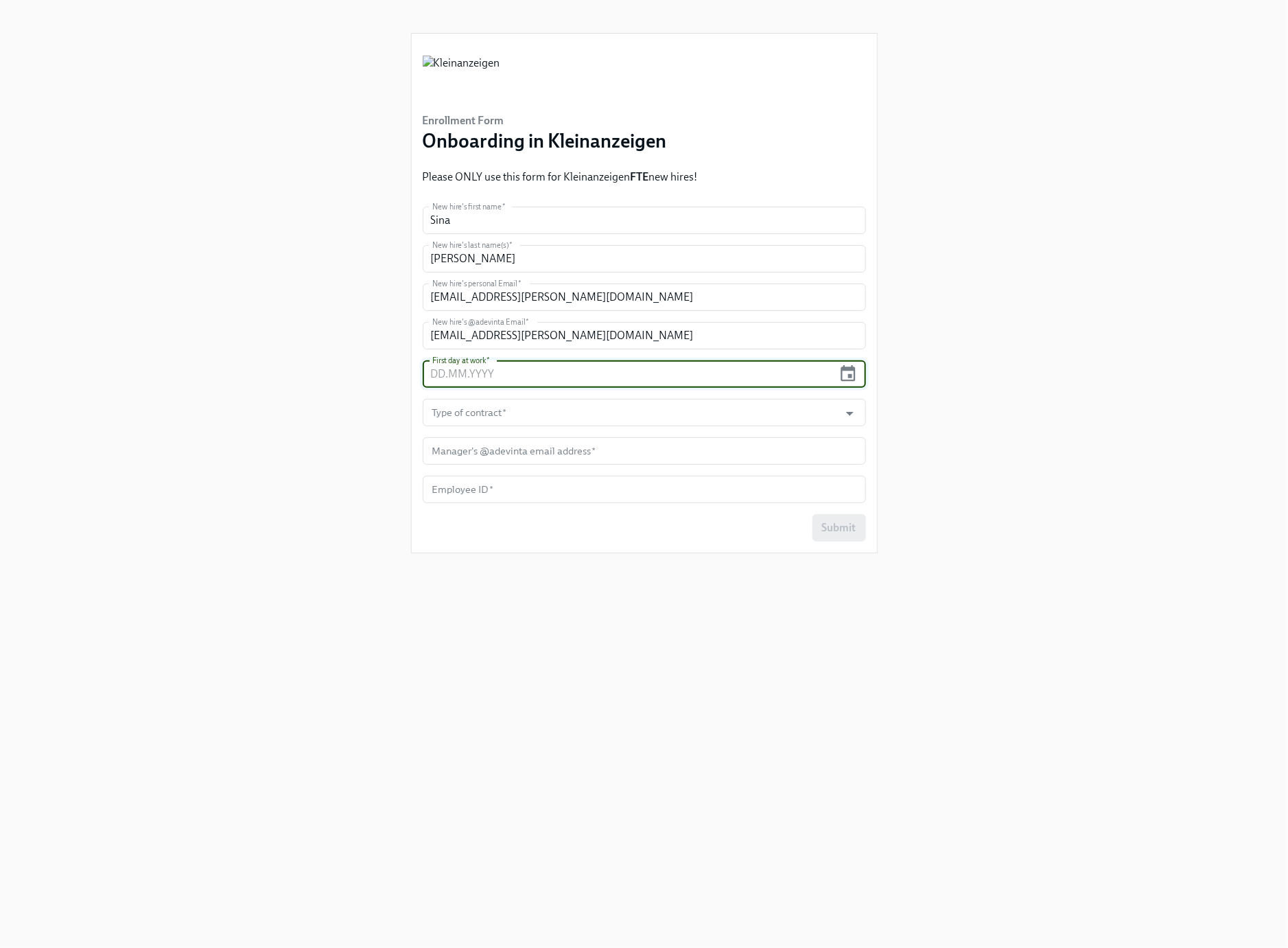
click at [486, 374] on input "text" at bounding box center [627, 374] width 411 height 27
paste input "01.09.2025"
type input "01.09.2025"
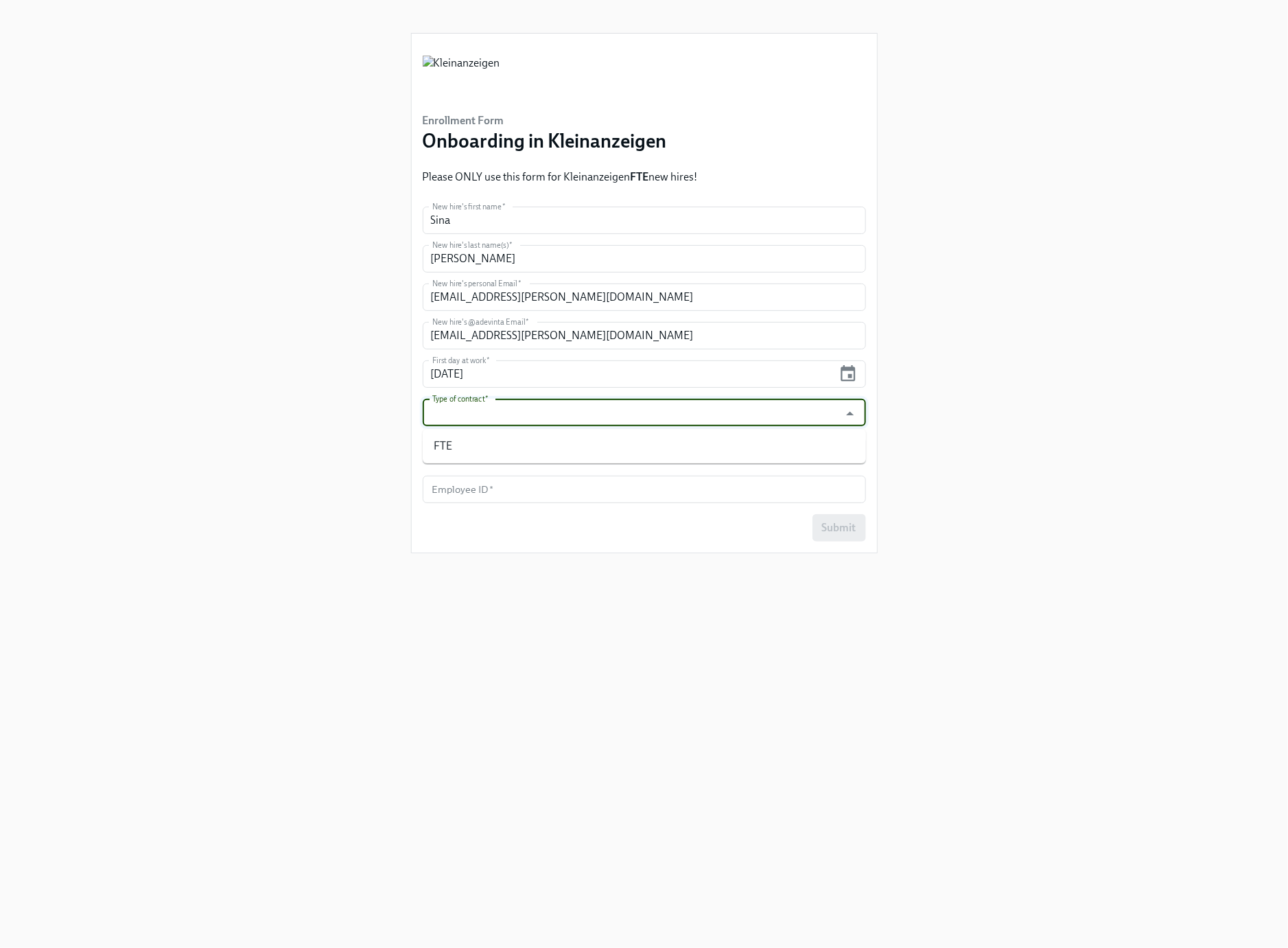
click at [542, 413] on input "Type of contract   *" at bounding box center [631, 412] width 403 height 27
click at [507, 444] on li "FTE" at bounding box center [644, 446] width 443 height 23
type input "FTE"
click at [524, 452] on input "text" at bounding box center [644, 451] width 443 height 27
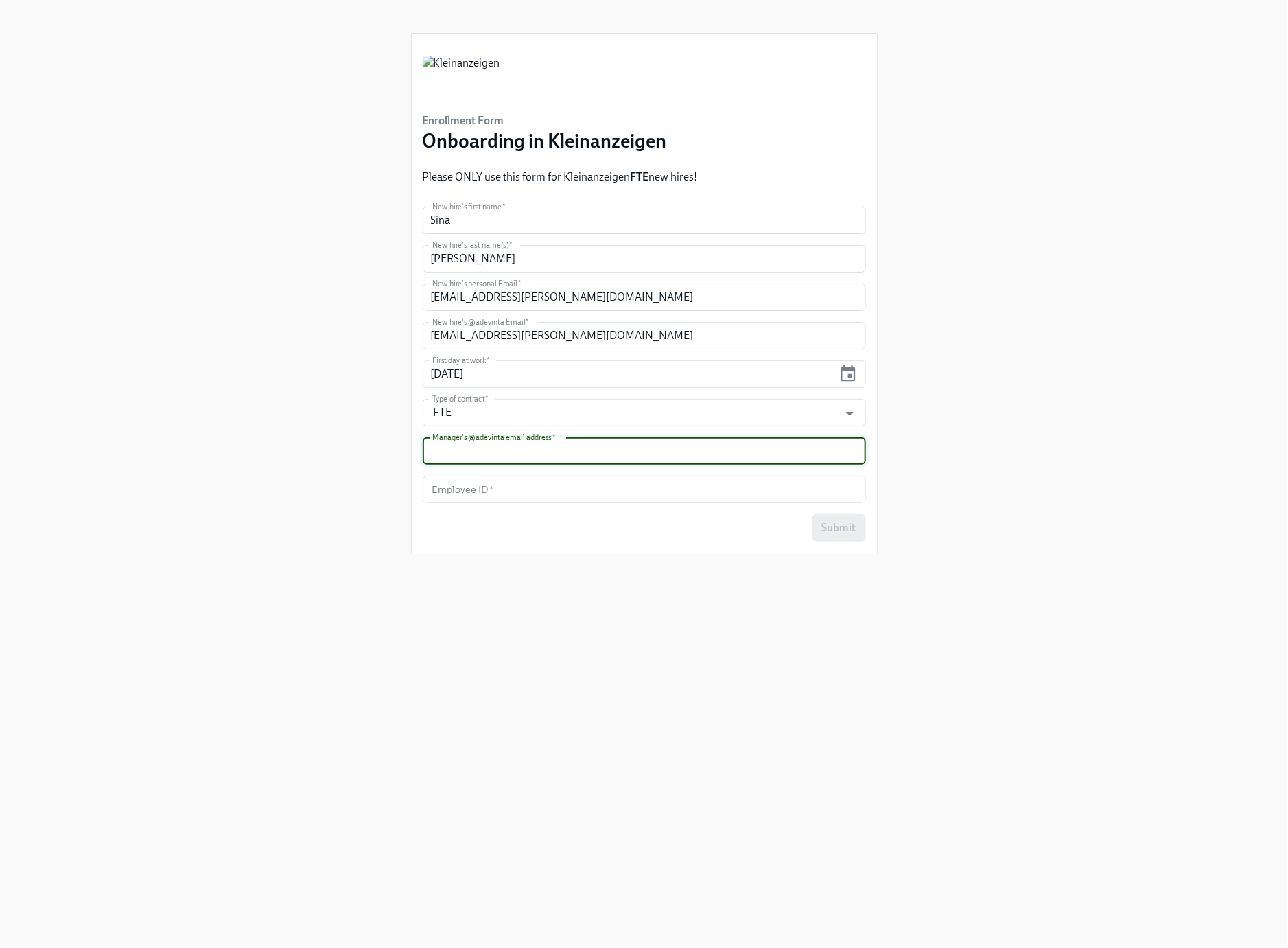
click at [524, 452] on input "text" at bounding box center [644, 451] width 443 height 27
paste input "richard.love@adevinta.com"
type input "richard.love@adevinta.com"
click at [509, 496] on input "text" at bounding box center [644, 489] width 443 height 27
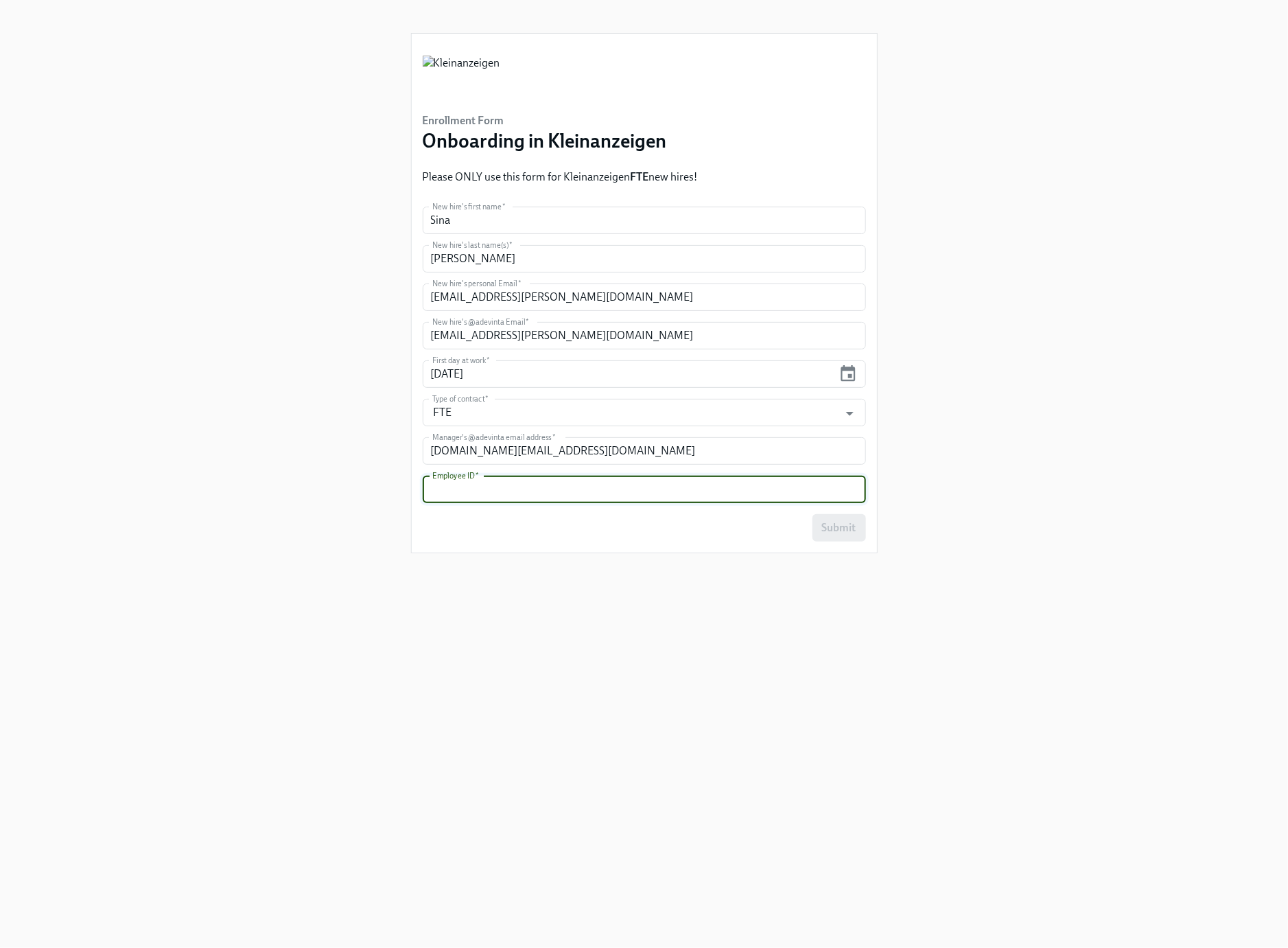
paste input "EM008687"
type input "EM008687"
drag, startPoint x: 148, startPoint y: 609, endPoint x: 189, endPoint y: 596, distance: 43.0
click at [149, 608] on div "Enrollment Form Onboarding in Kleinanzeigen Please ONLY use this form for Klein…" at bounding box center [644, 457] width 1222 height 915
click at [822, 522] on span "Submit" at bounding box center [838, 527] width 34 height 14
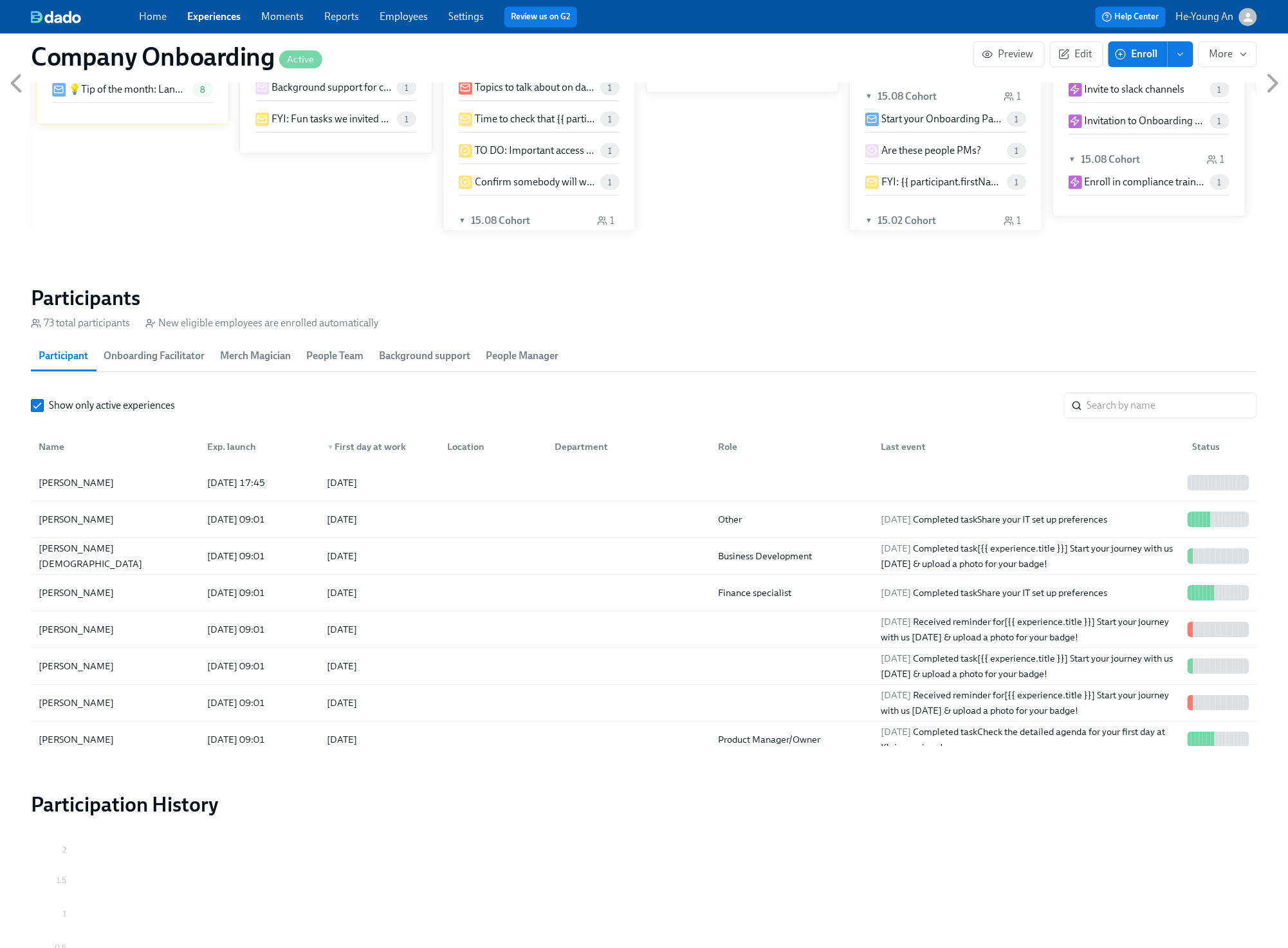
scroll to position [1181, 0]
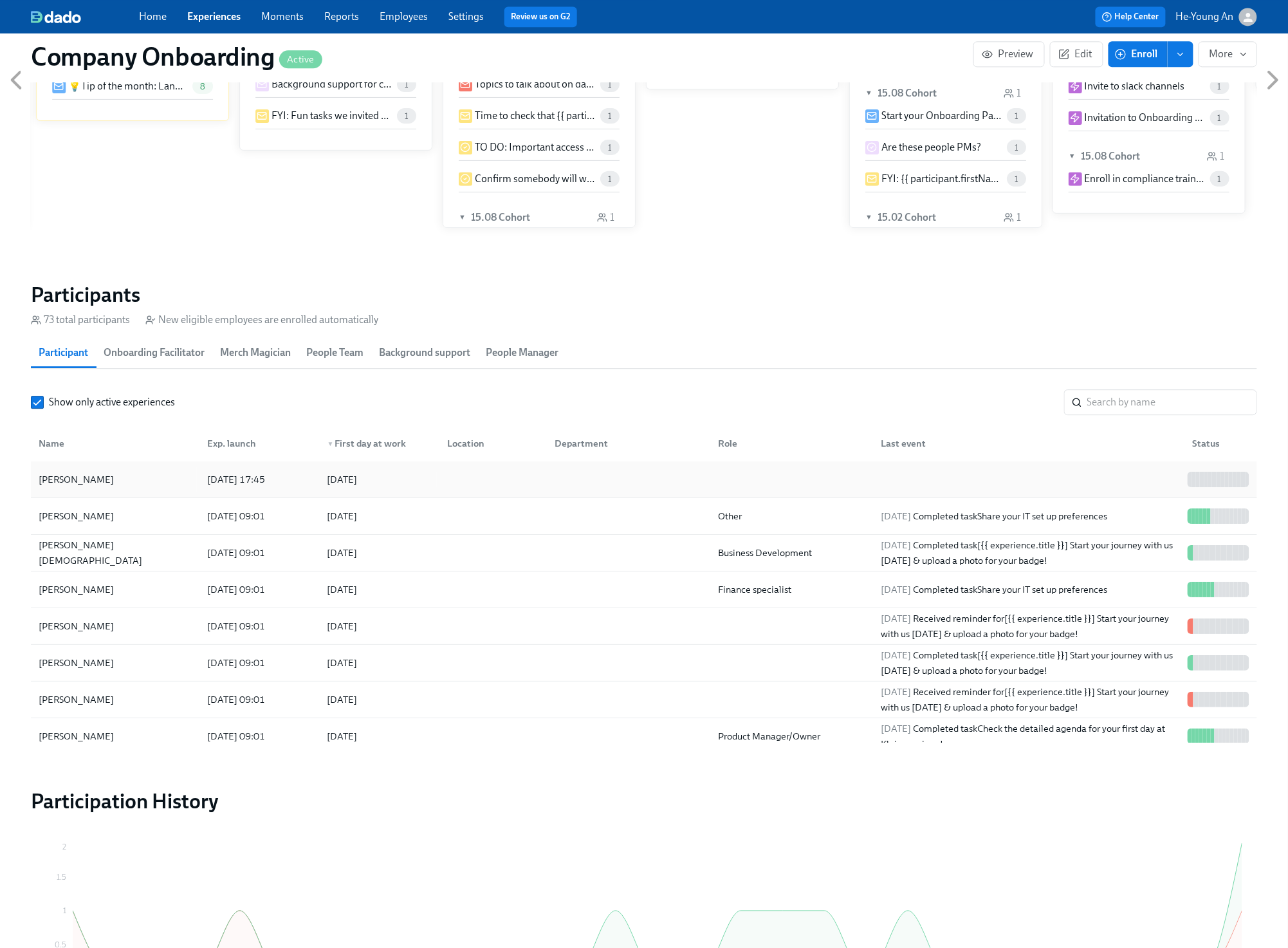
click at [79, 487] on div "[PERSON_NAME]" at bounding box center [76, 479] width 86 height 16
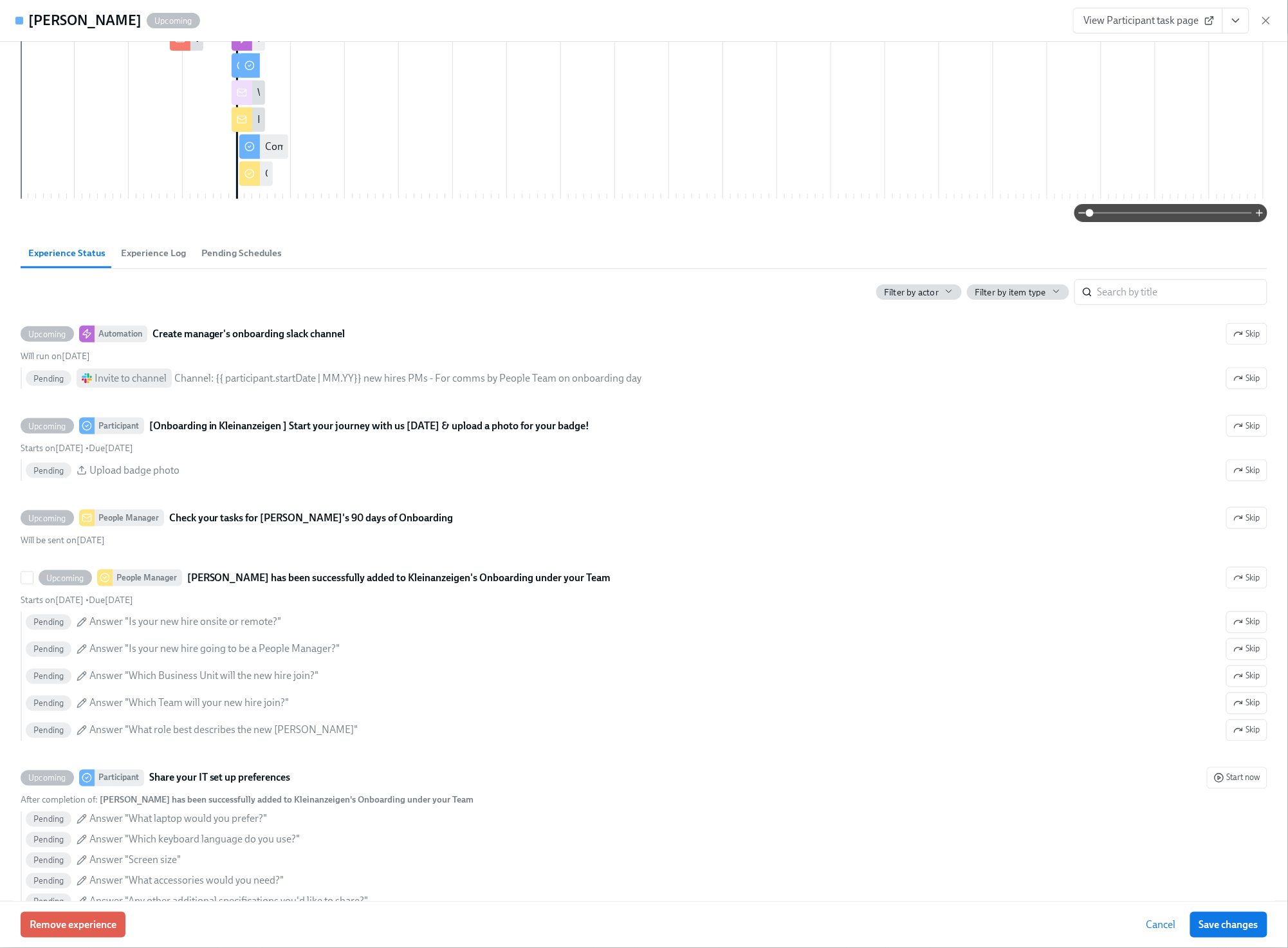
scroll to position [408, 0]
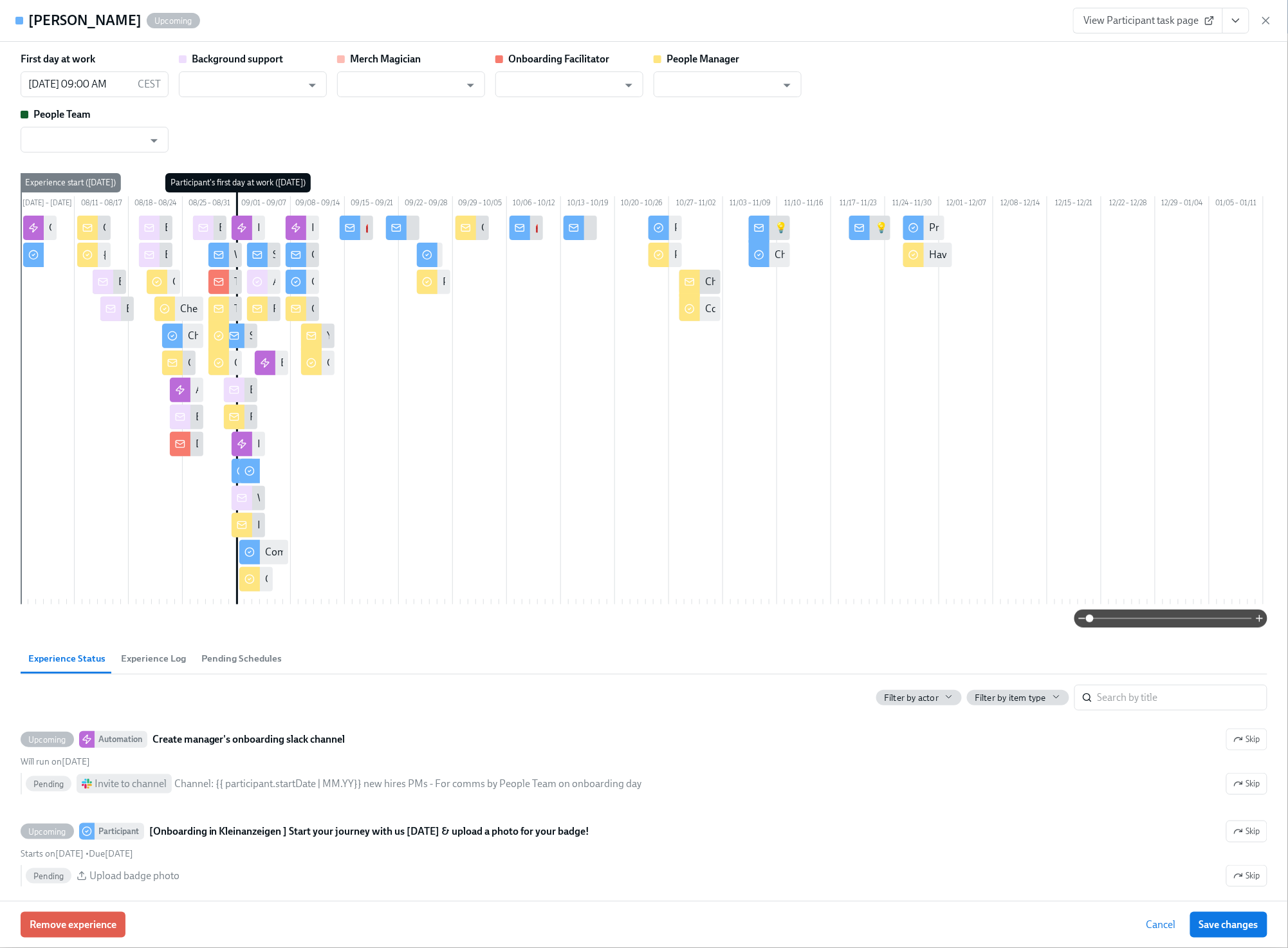
scroll to position [0, 40246]
type input "He-Young An"
type input "[PERSON_NAME]"
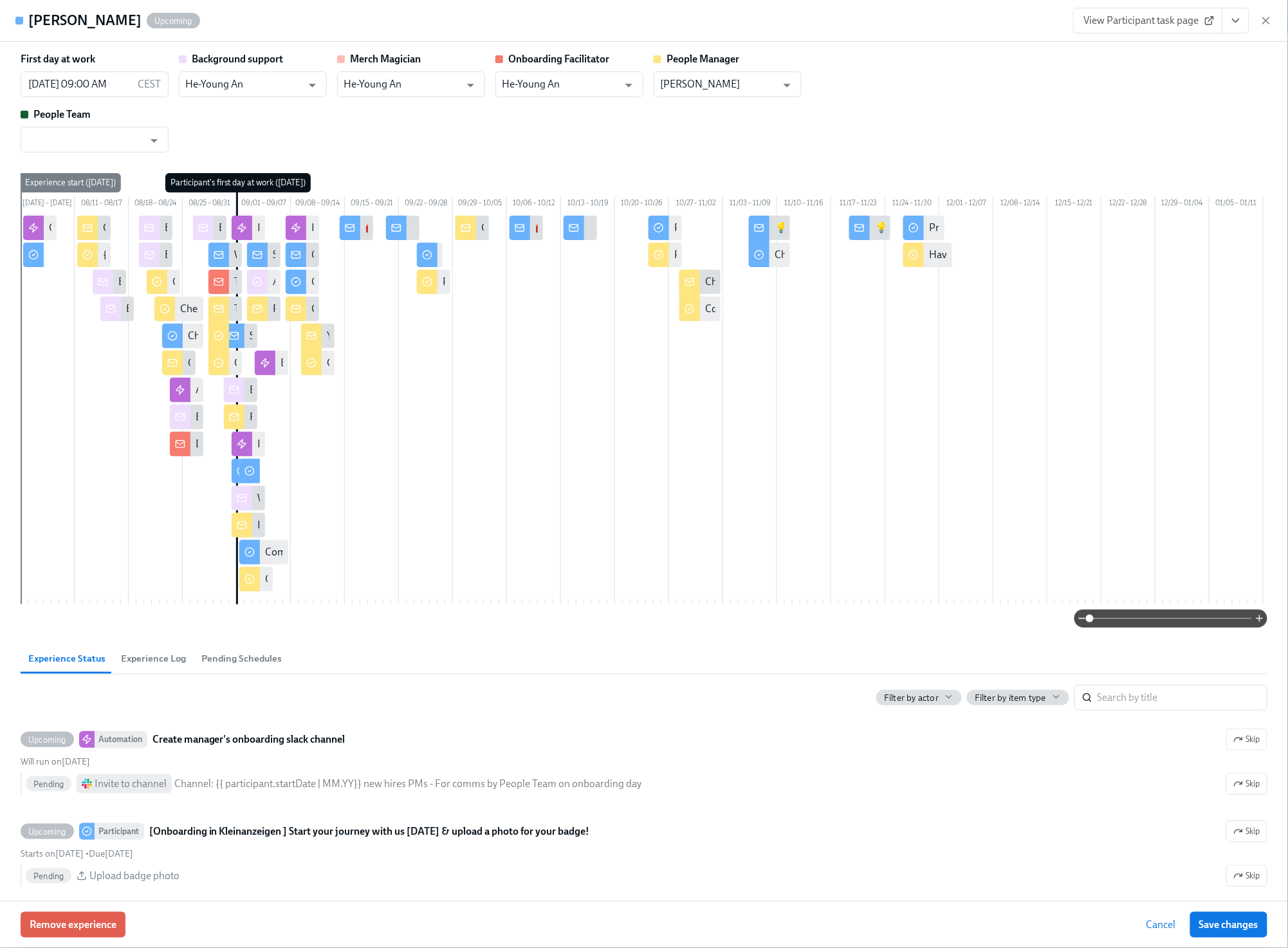
type input "He-Young An"
type input "[PERSON_NAME]"
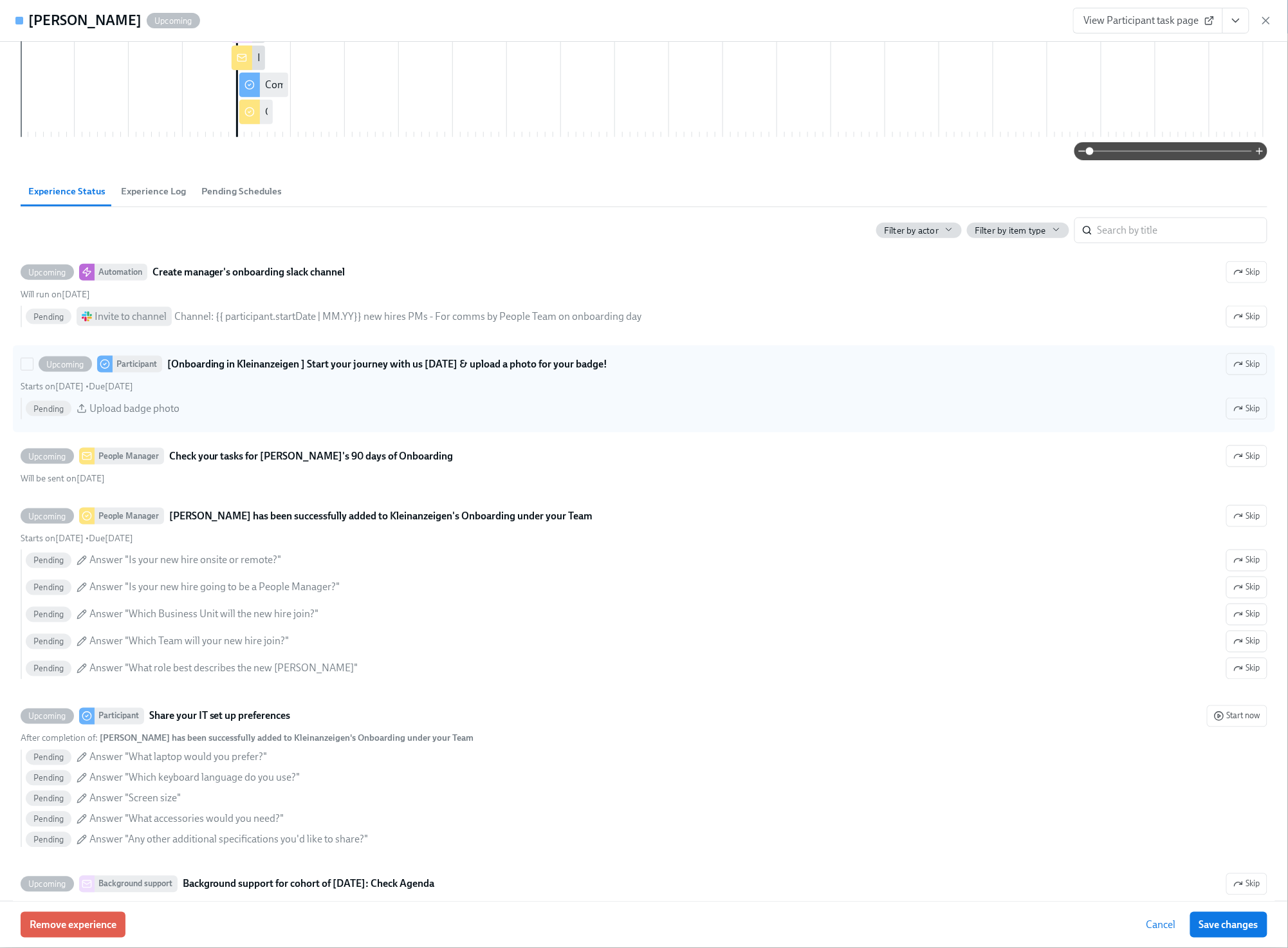
scroll to position [482, 0]
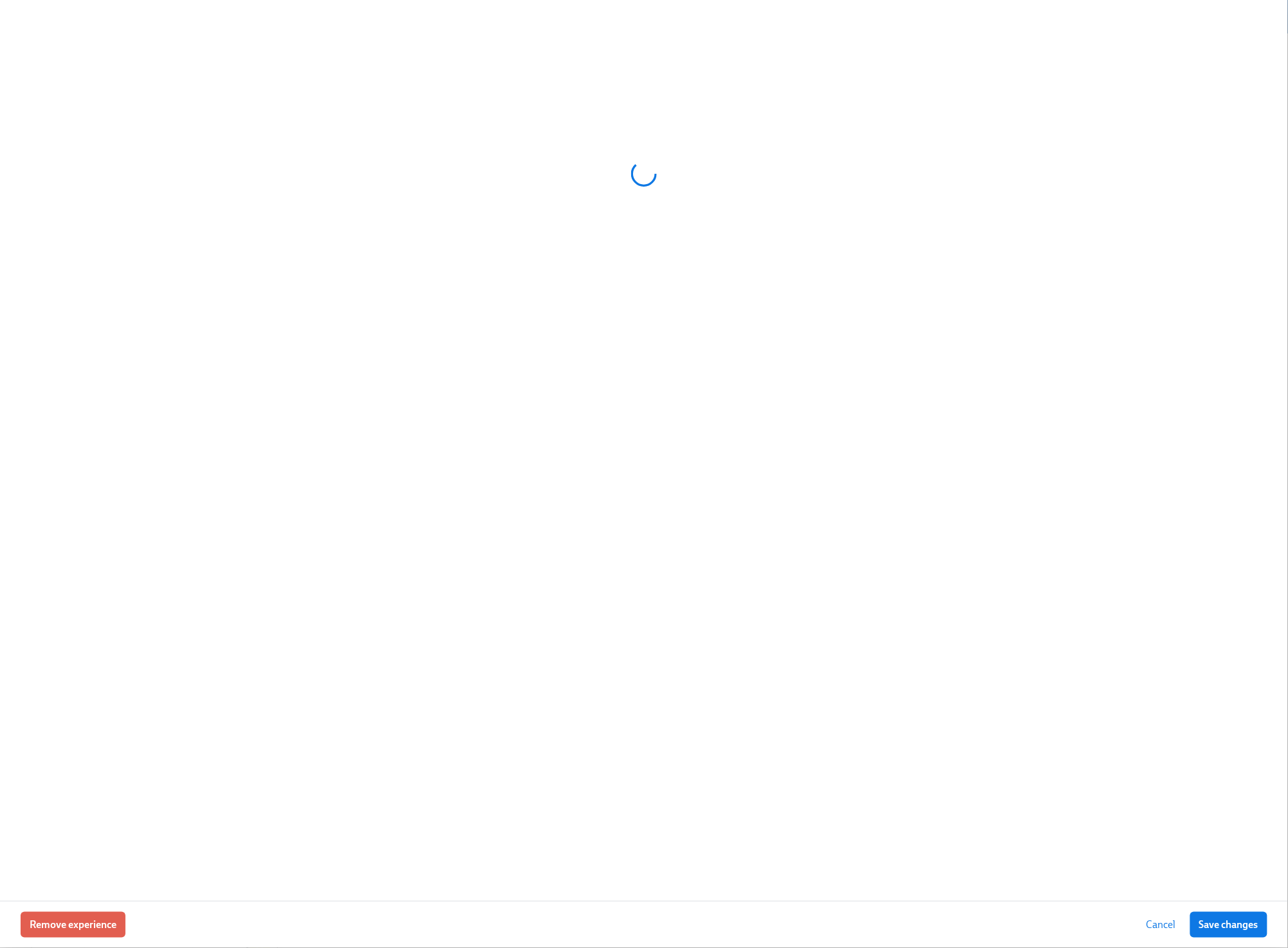
scroll to position [414, 0]
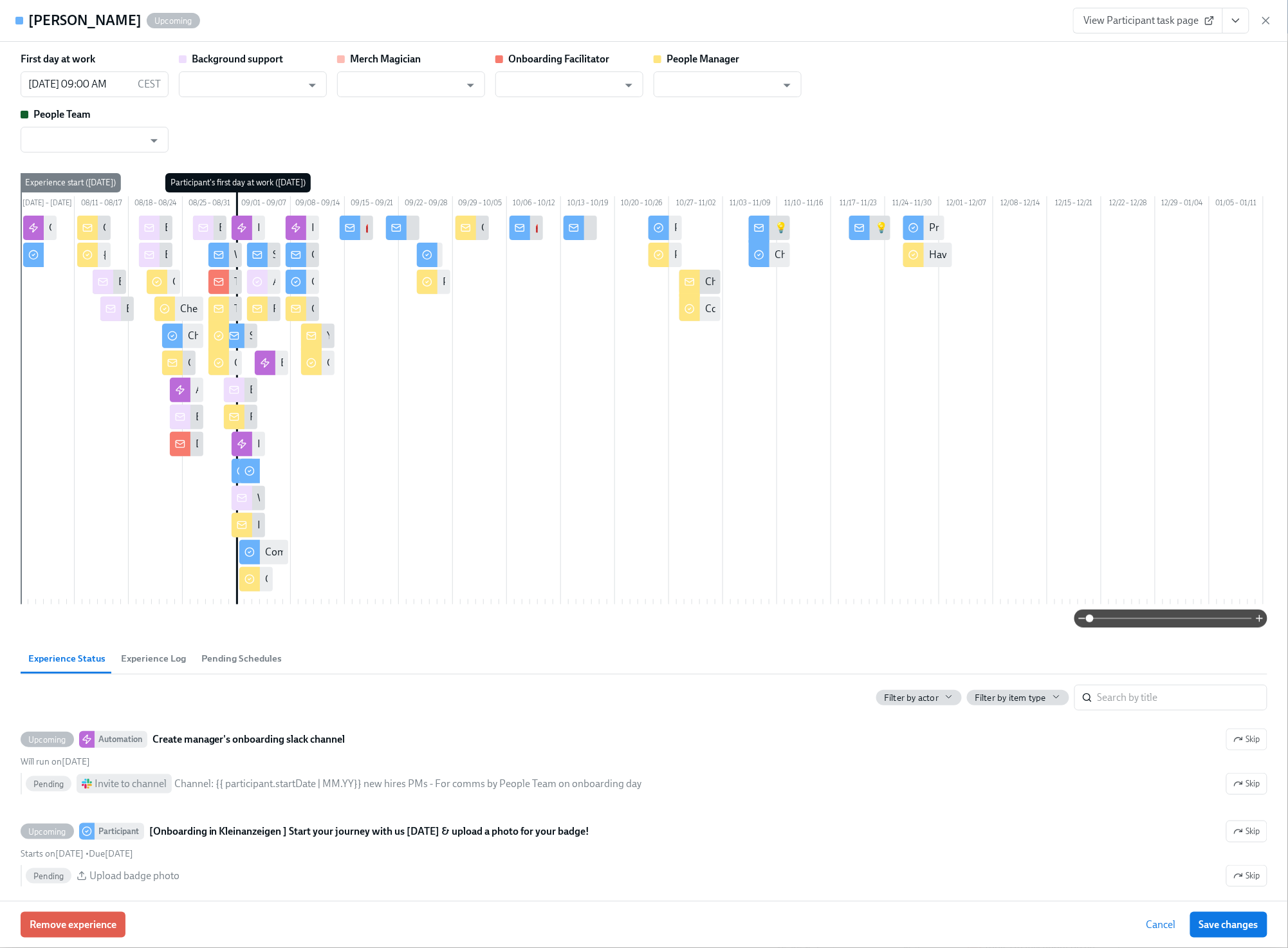
type input "He-Young An"
type input "[PERSON_NAME]"
type input "He-Young An"
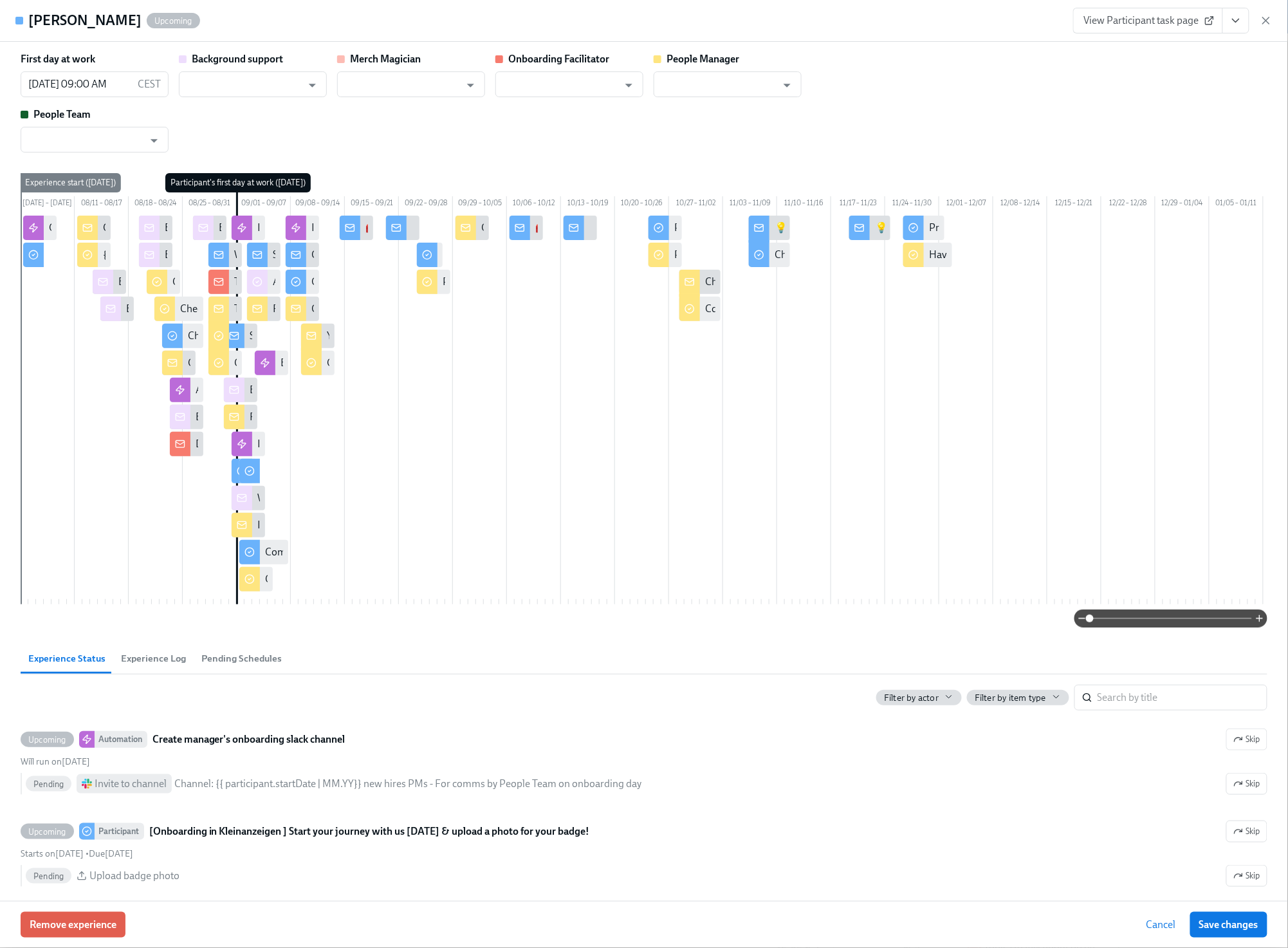
type input "He-Young An"
type input "[PERSON_NAME]"
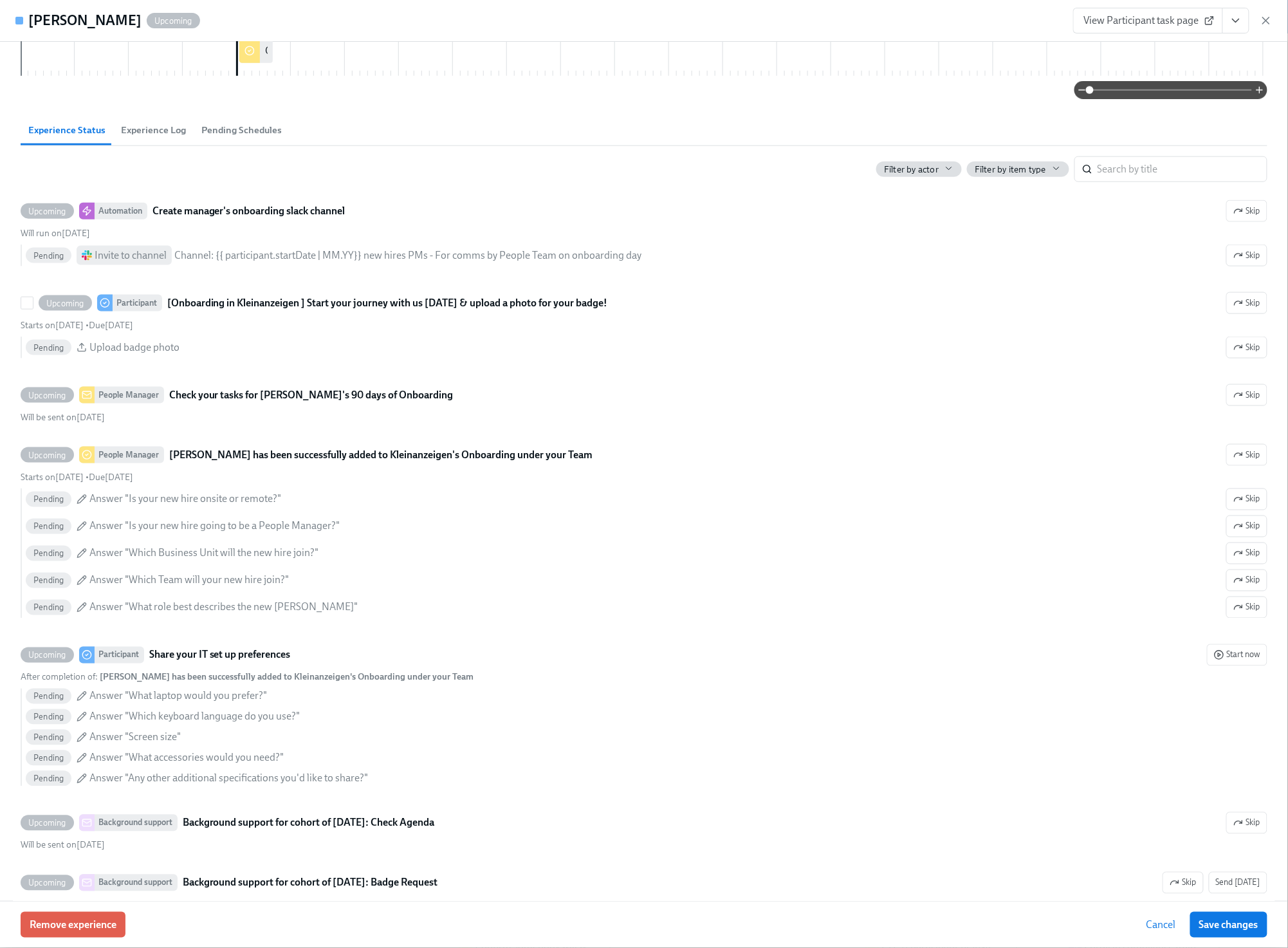
scroll to position [528, 0]
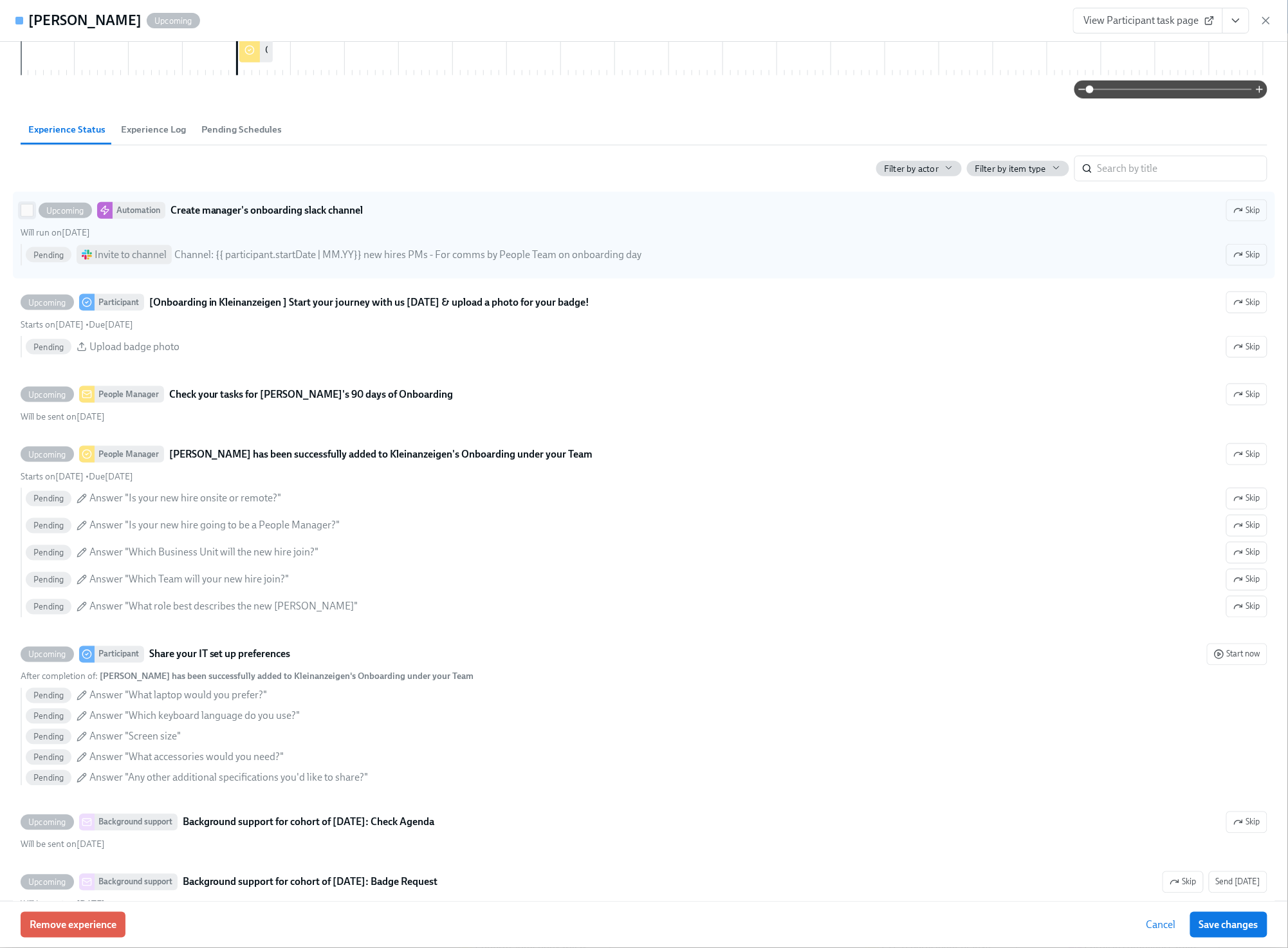
click at [26, 216] on input "Upcoming Automation Create manager's onboarding slack channel Skip Will run on …" at bounding box center [26, 210] width 12 height 12
checkbox input "true"
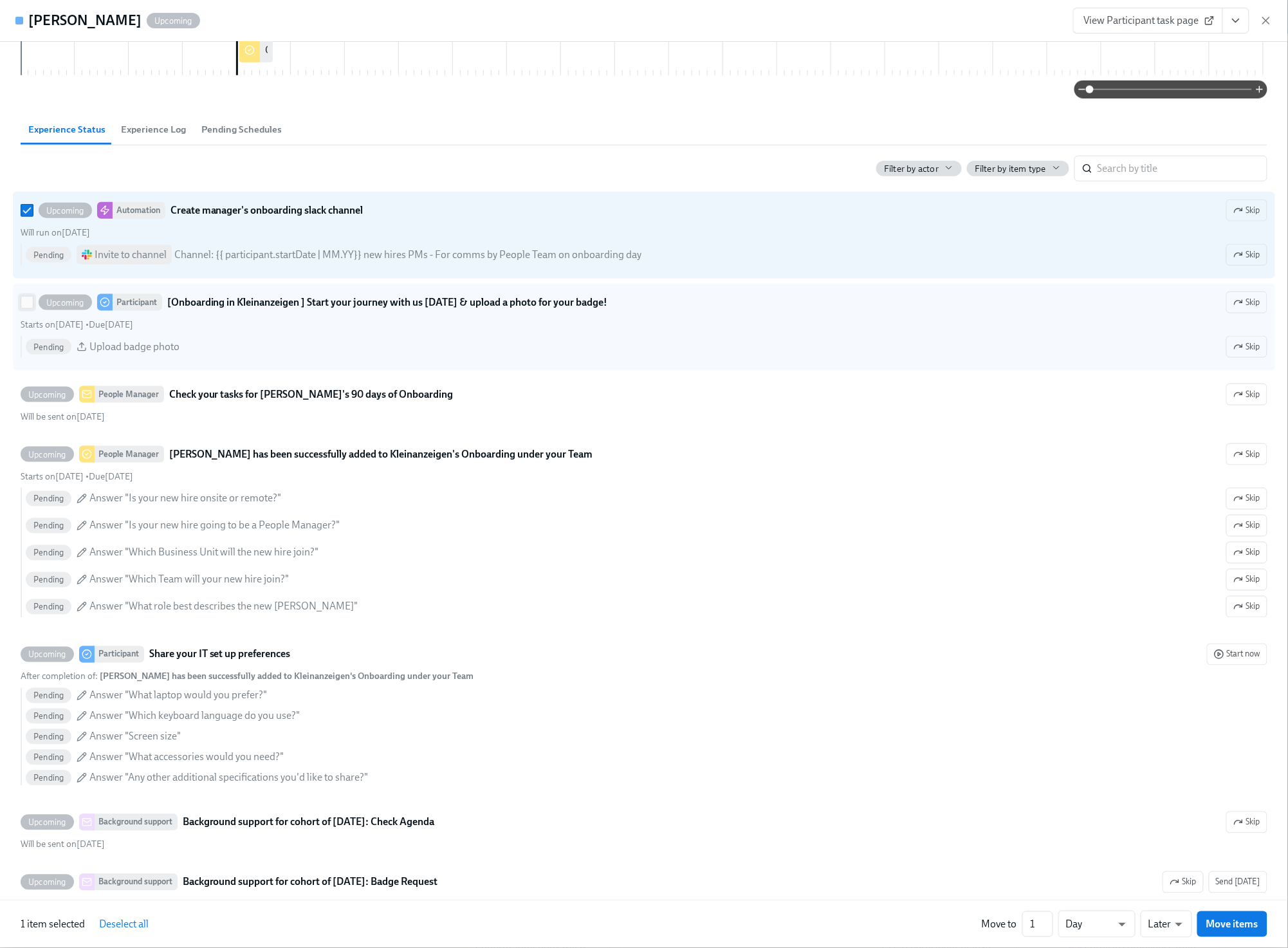
click at [30, 308] on input "Upcoming Participant [Onboarding in Kleinanzeigen ] Start your journey with us …" at bounding box center [26, 302] width 12 height 12
checkbox input "true"
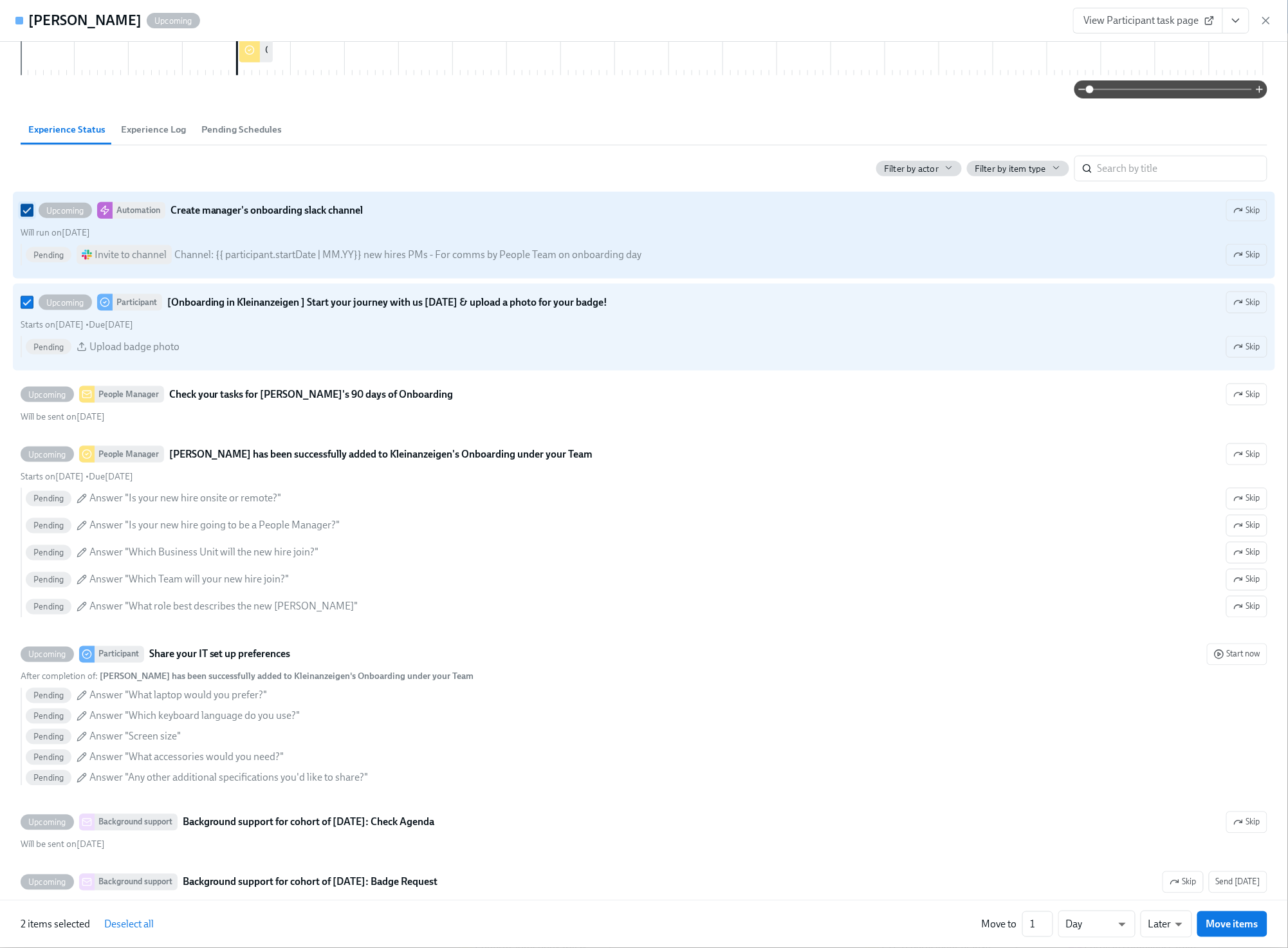
click at [24, 216] on input "Upcoming Automation Create manager's onboarding slack channel Skip Will run on …" at bounding box center [26, 210] width 12 height 12
checkbox input "false"
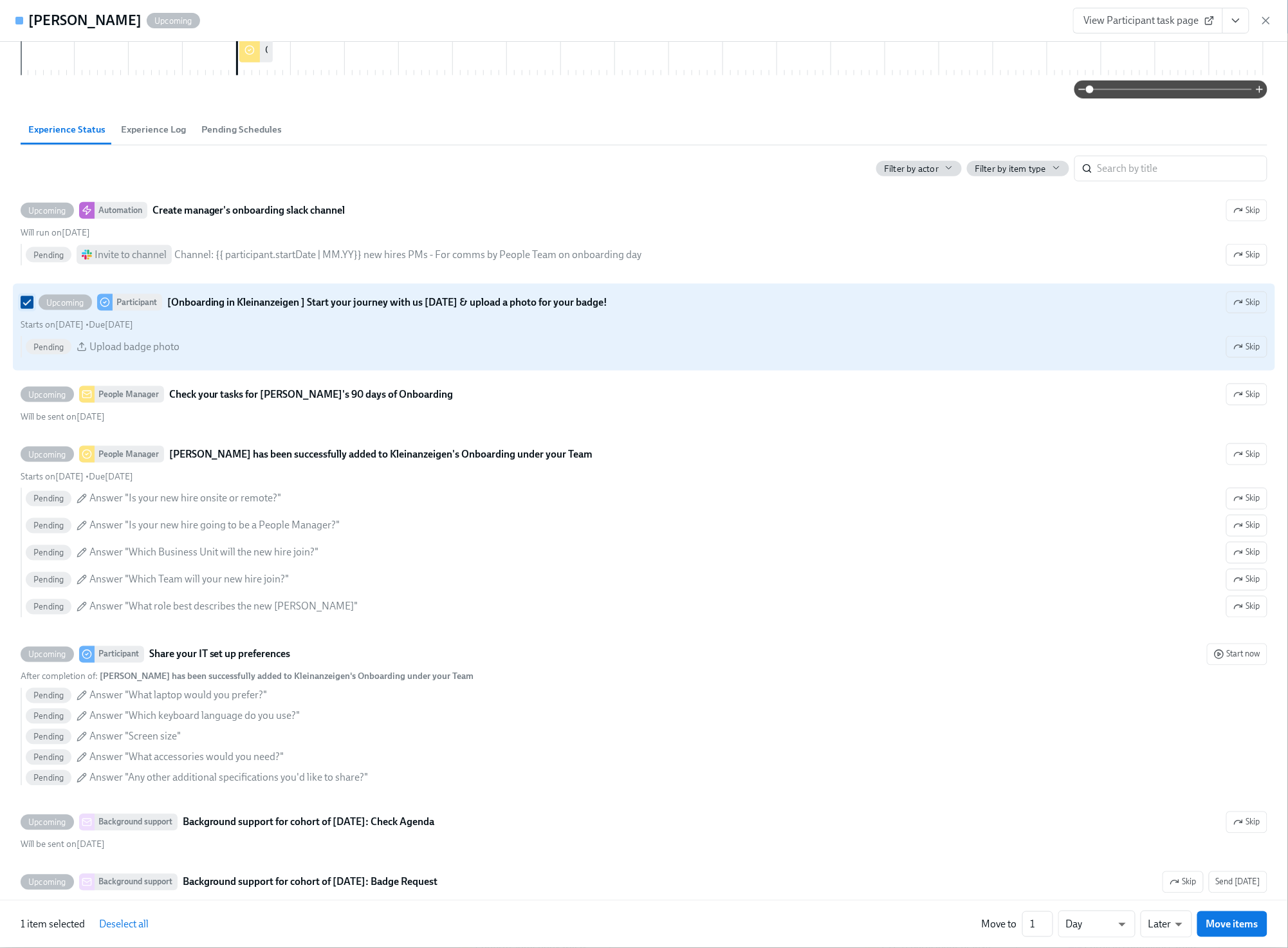
click at [26, 308] on input "Upcoming Participant [Onboarding in Kleinanzeigen ] Start your journey with us …" at bounding box center [26, 302] width 12 height 12
checkbox input "false"
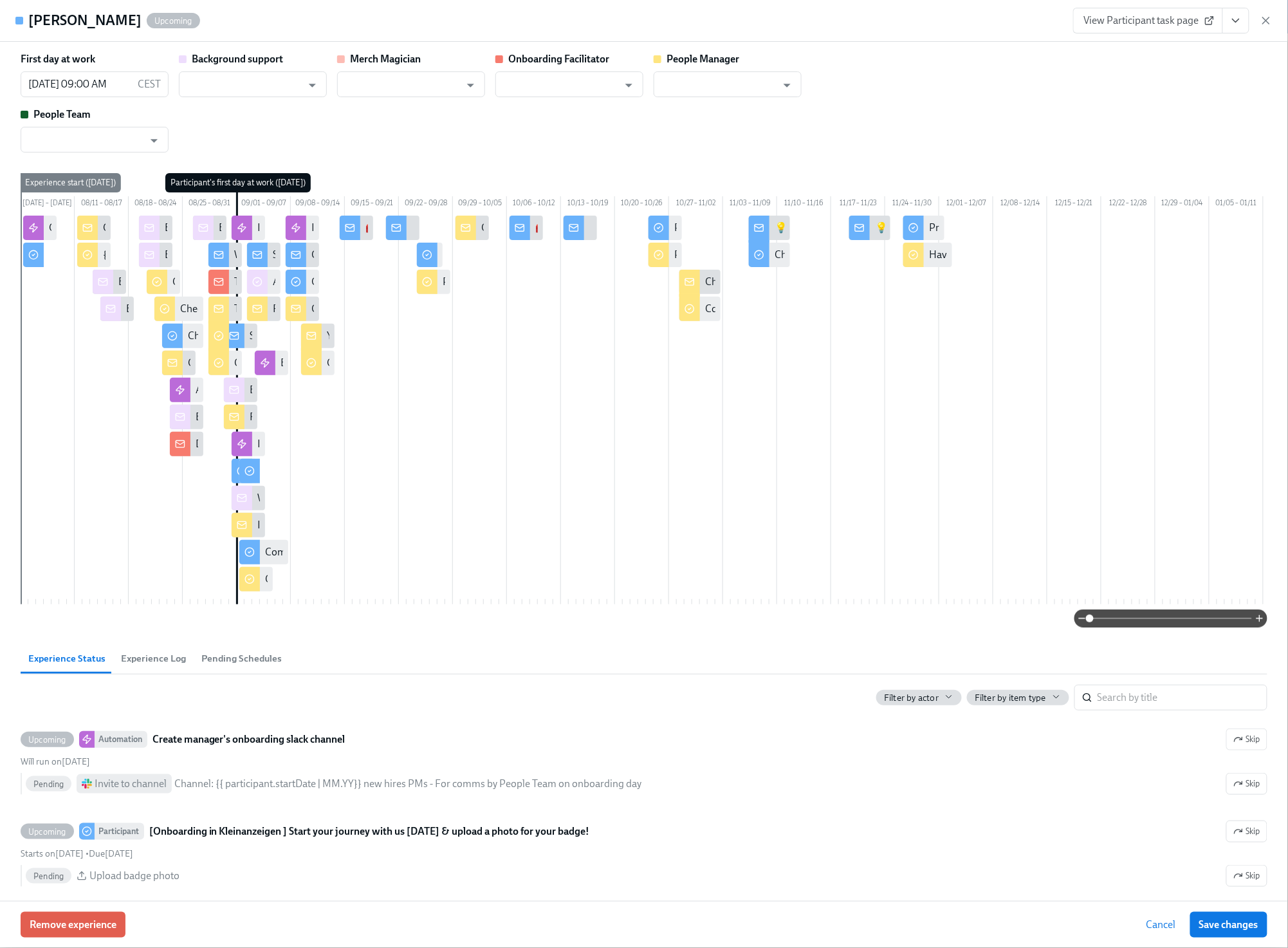
scroll to position [0, 40246]
type input "He-Young An"
type input "[PERSON_NAME]"
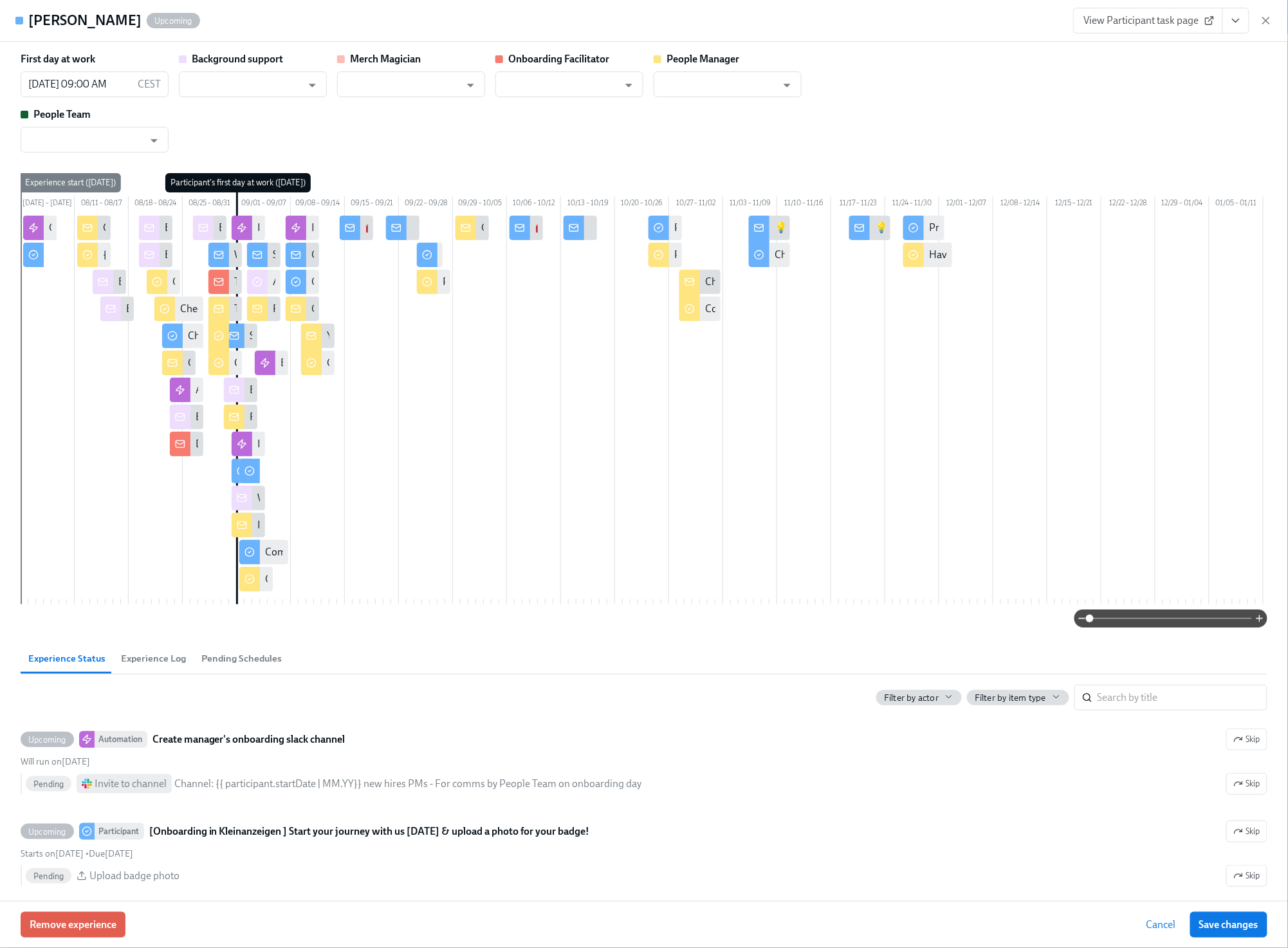
type input "He-Young An"
type input "[PERSON_NAME]"
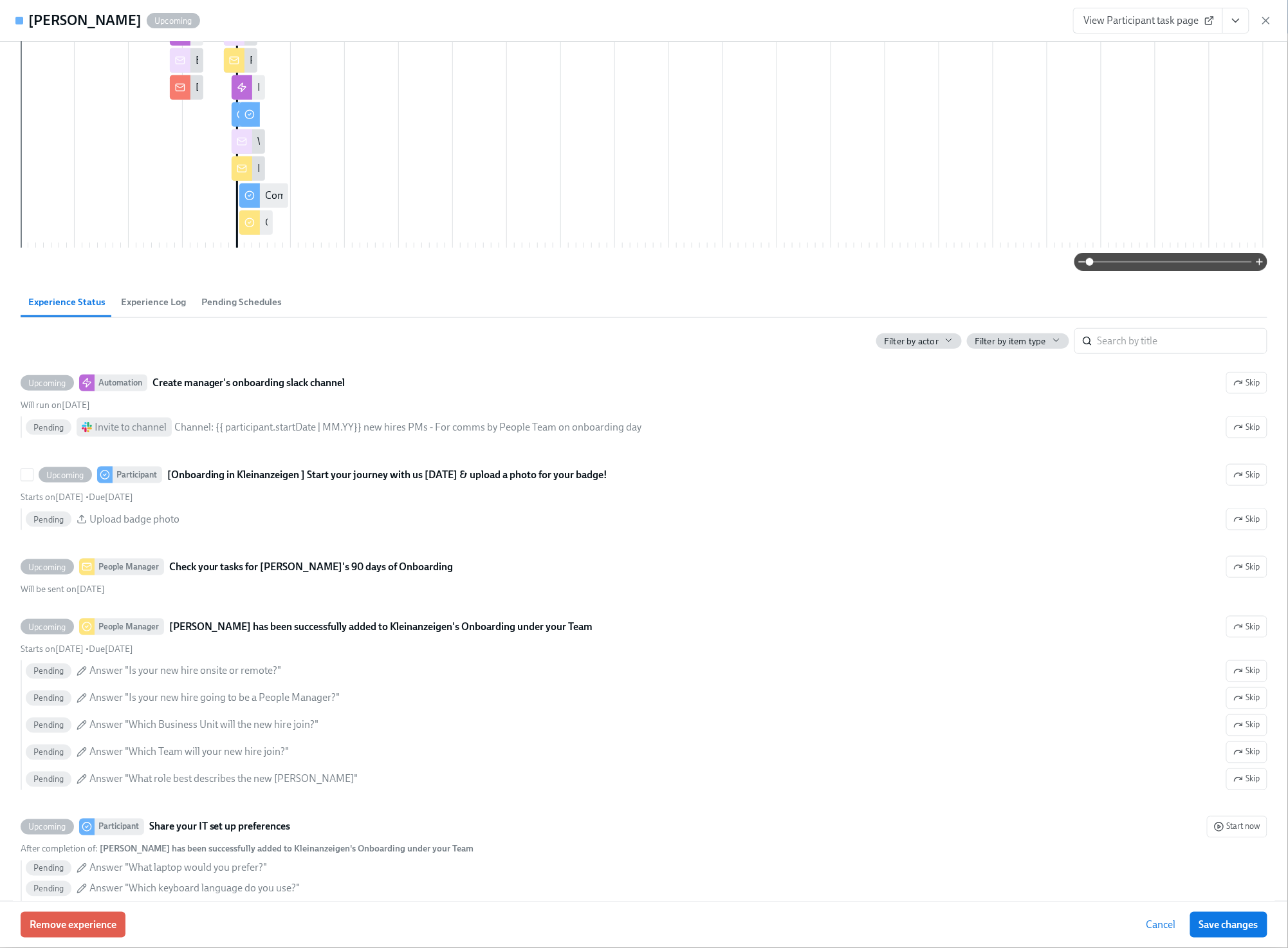
scroll to position [374, 0]
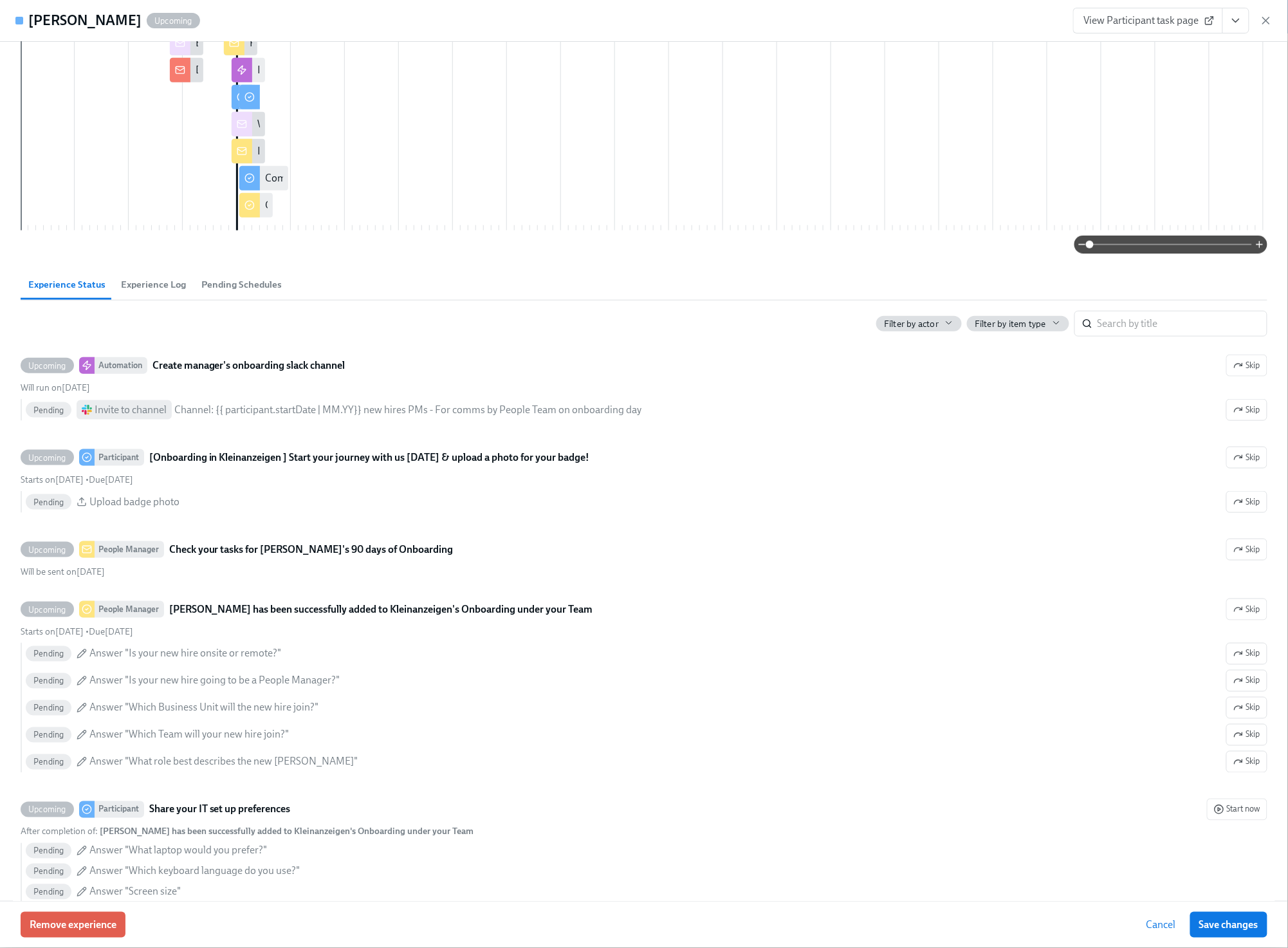
click at [165, 292] on span "Experience Log" at bounding box center [153, 284] width 65 height 15
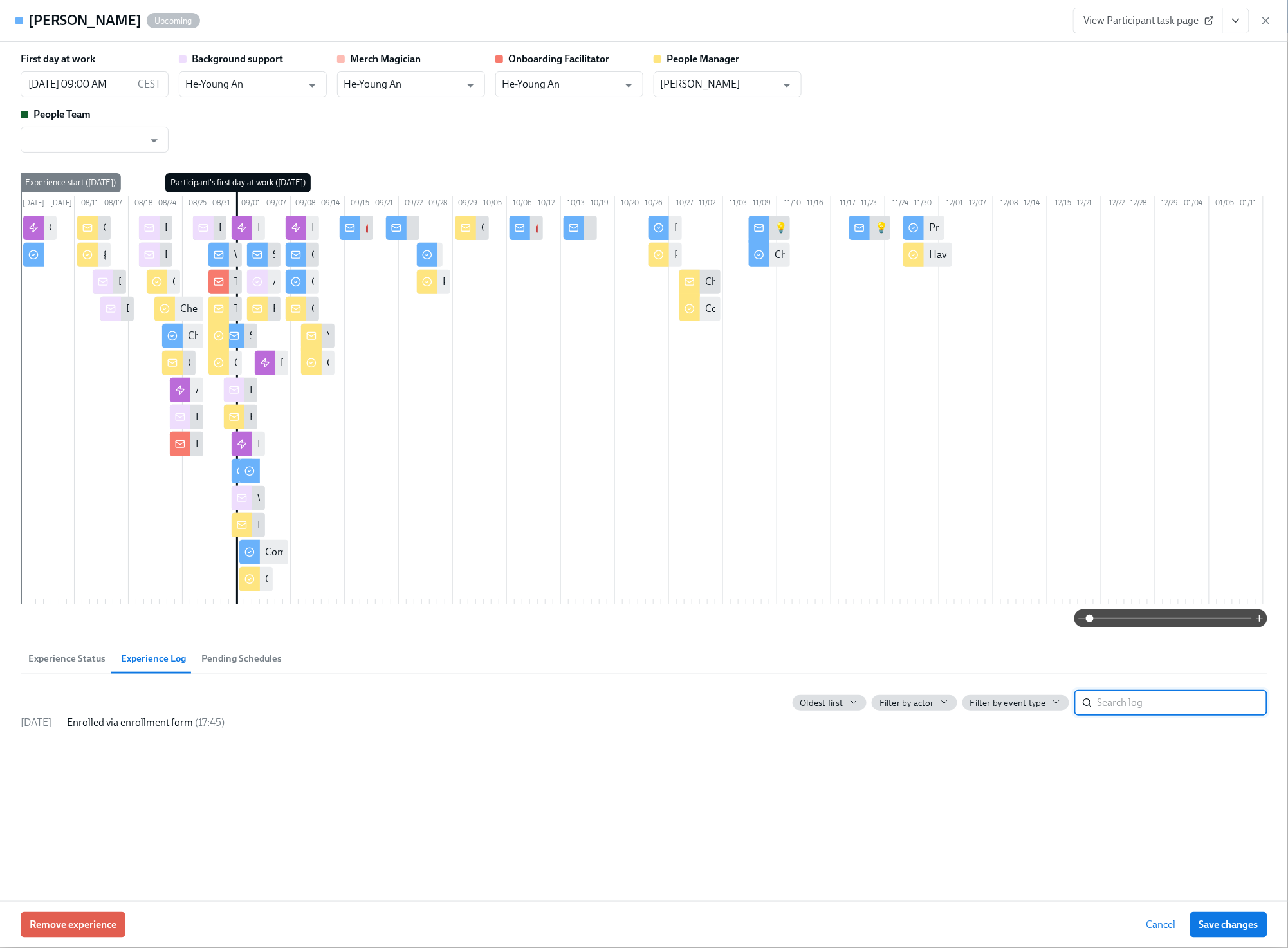
scroll to position [0, 1]
drag, startPoint x: 261, startPoint y: 679, endPoint x: 228, endPoint y: 682, distance: 33.1
click at [258, 666] on span "Pending Schedules" at bounding box center [241, 658] width 80 height 15
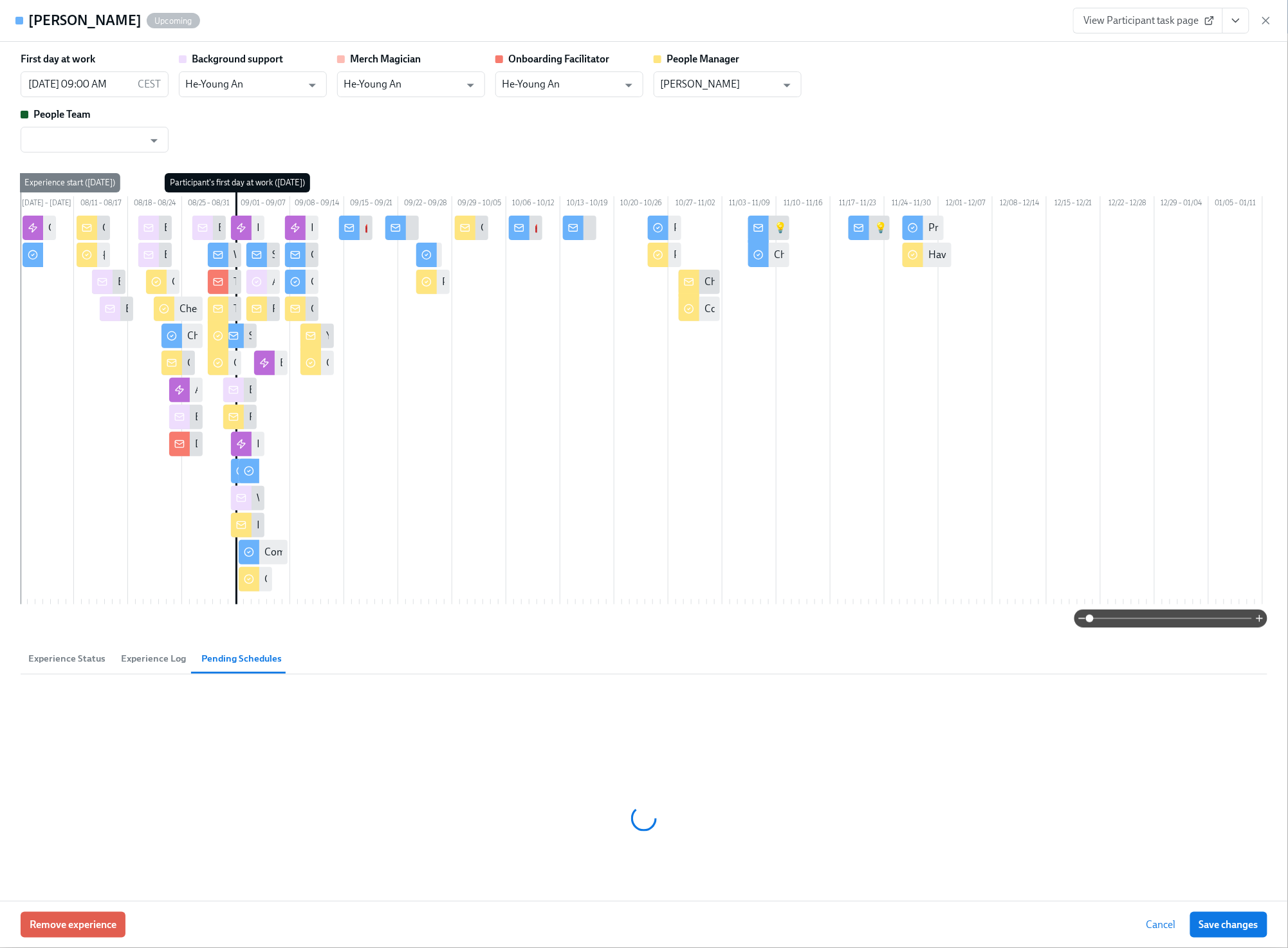
click at [84, 666] on span "Experience Status" at bounding box center [66, 658] width 77 height 15
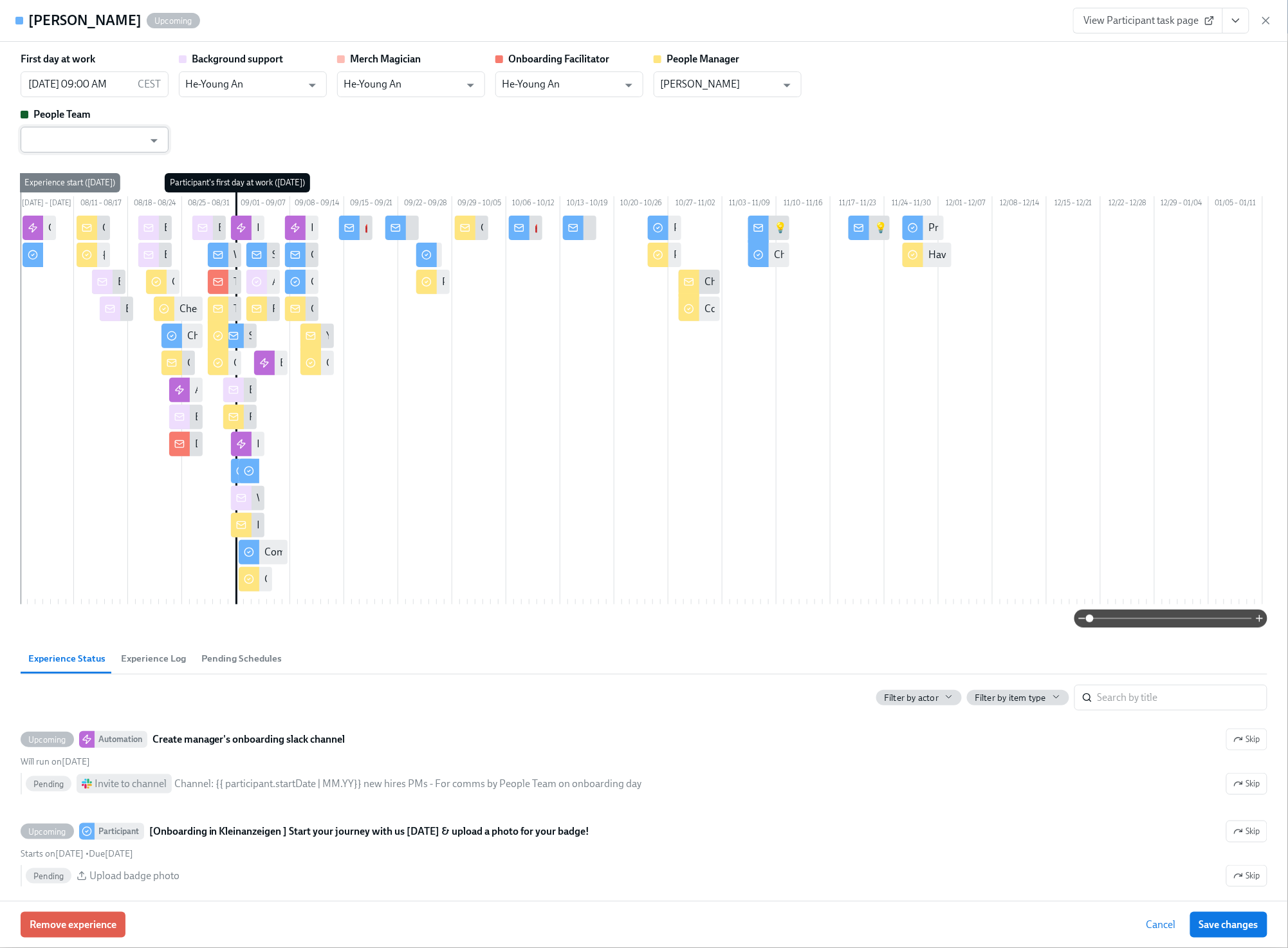
click at [135, 139] on input "text" at bounding box center [86, 139] width 117 height 26
click at [120, 167] on li "He-Young An" at bounding box center [94, 172] width 148 height 22
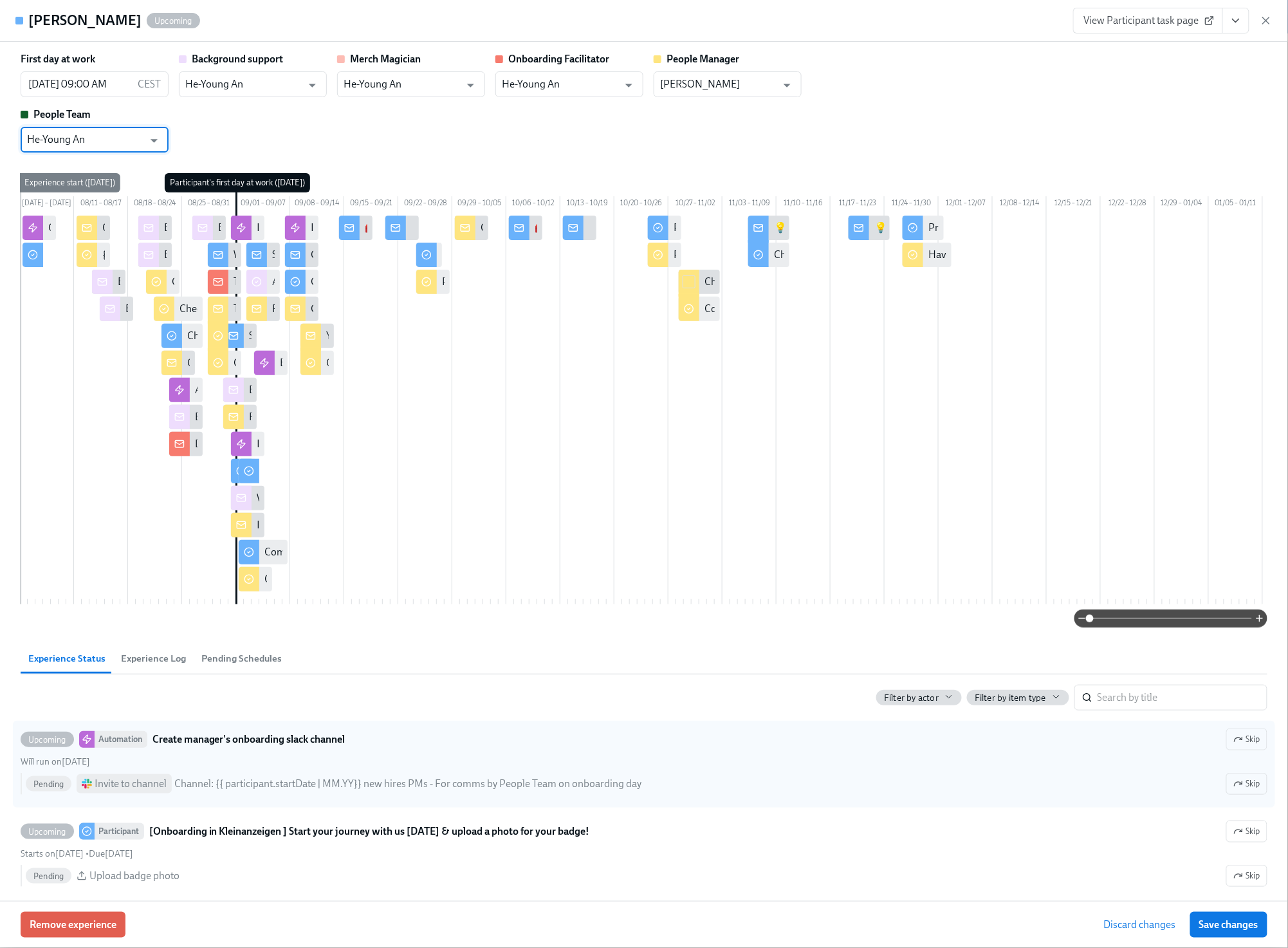
scroll to position [0, 0]
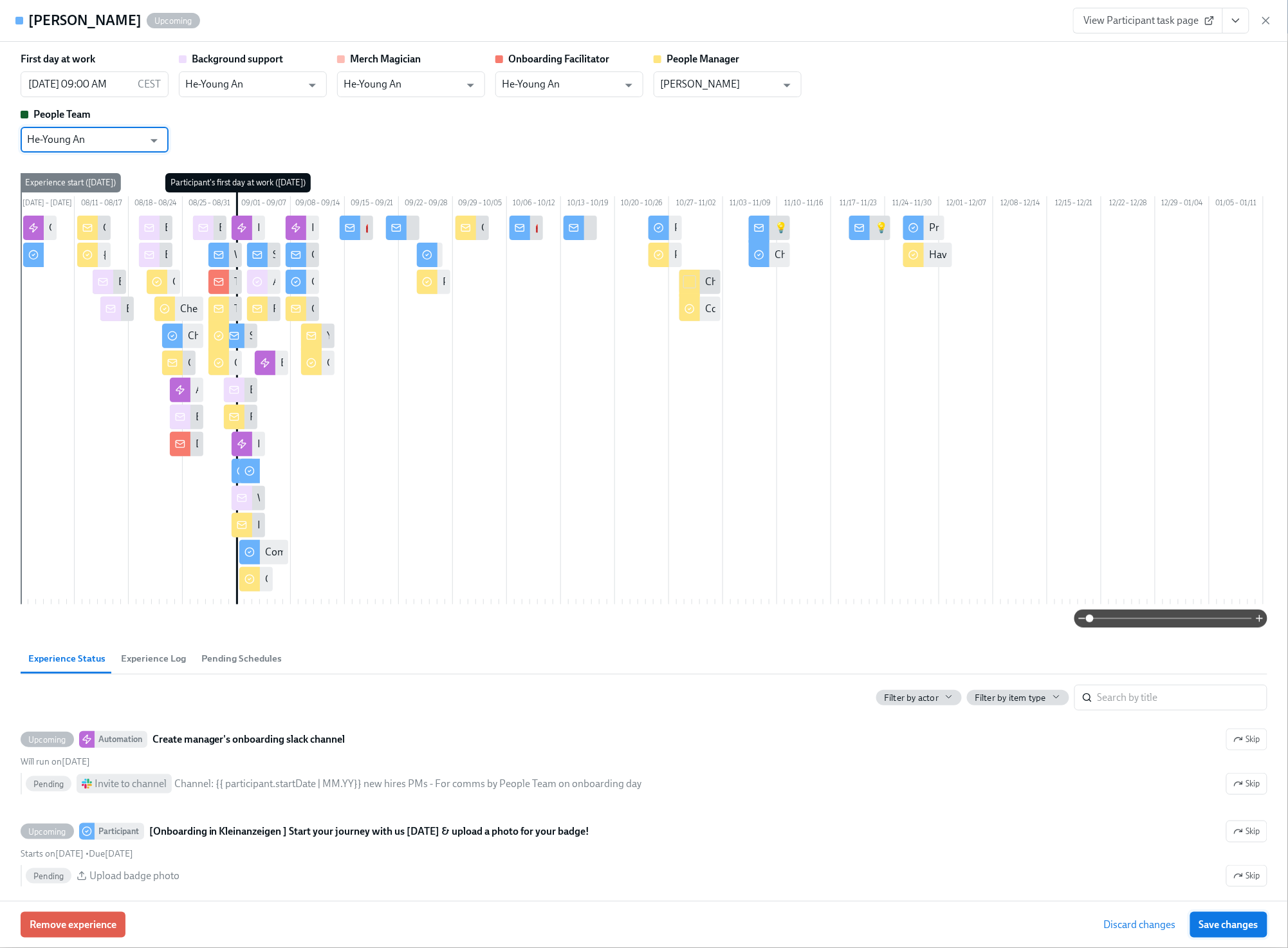
type input "He-Young An"
drag, startPoint x: 1225, startPoint y: 927, endPoint x: 1286, endPoint y: 757, distance: 180.6
click at [1225, 927] on span "Save changes" at bounding box center [1229, 925] width 59 height 13
type input "He-Young An"
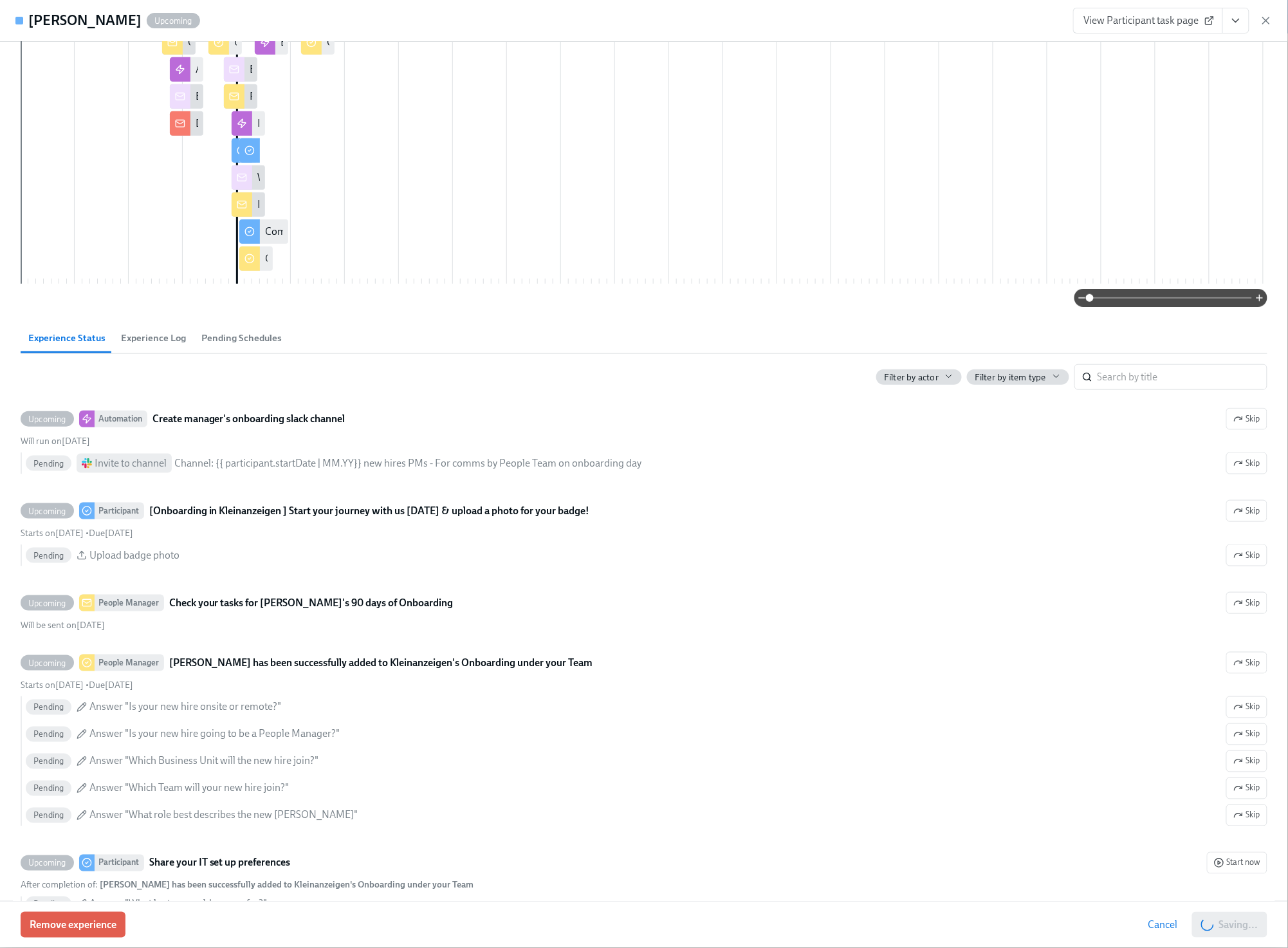
scroll to position [346, 0]
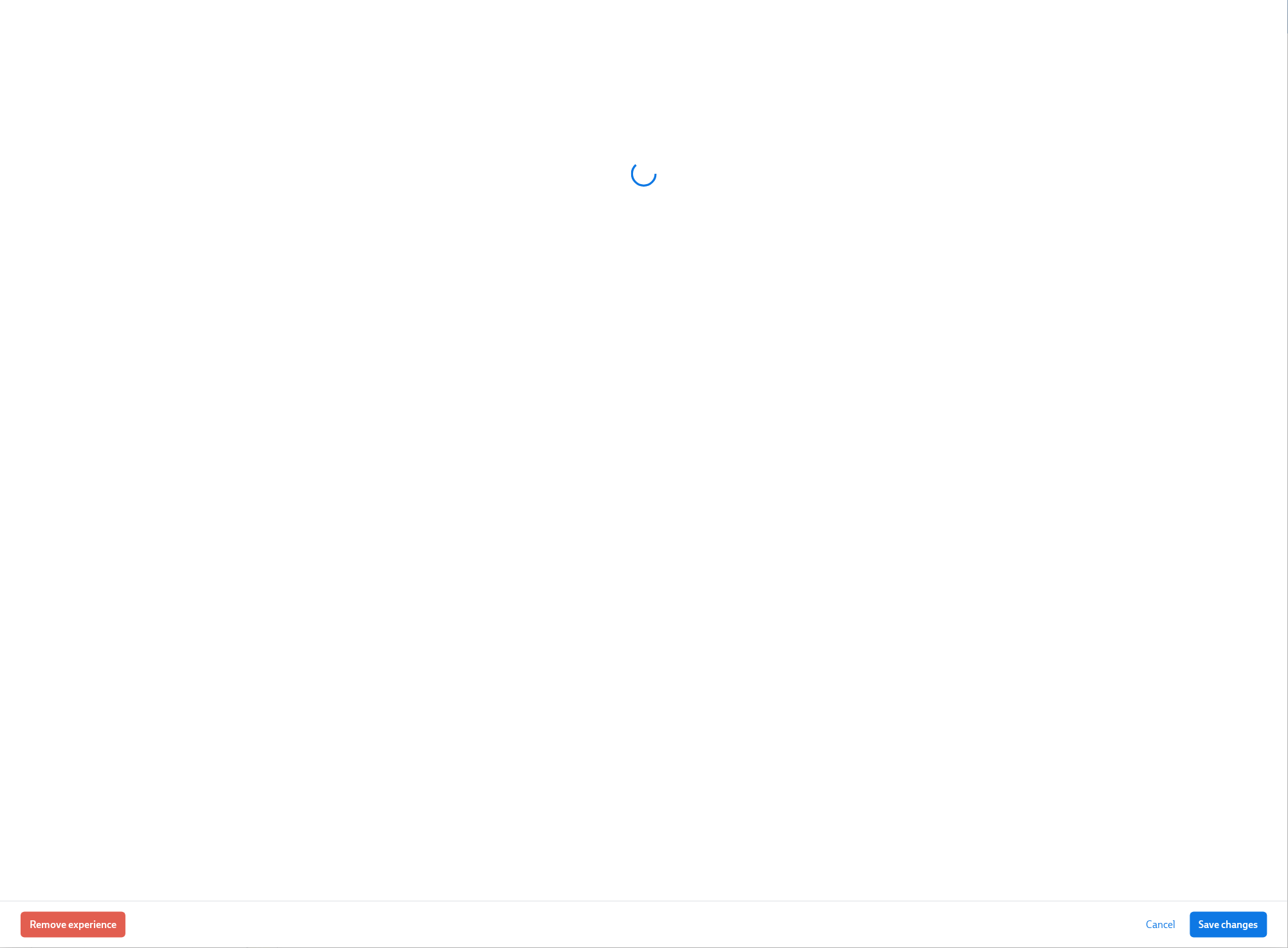
scroll to position [743, 0]
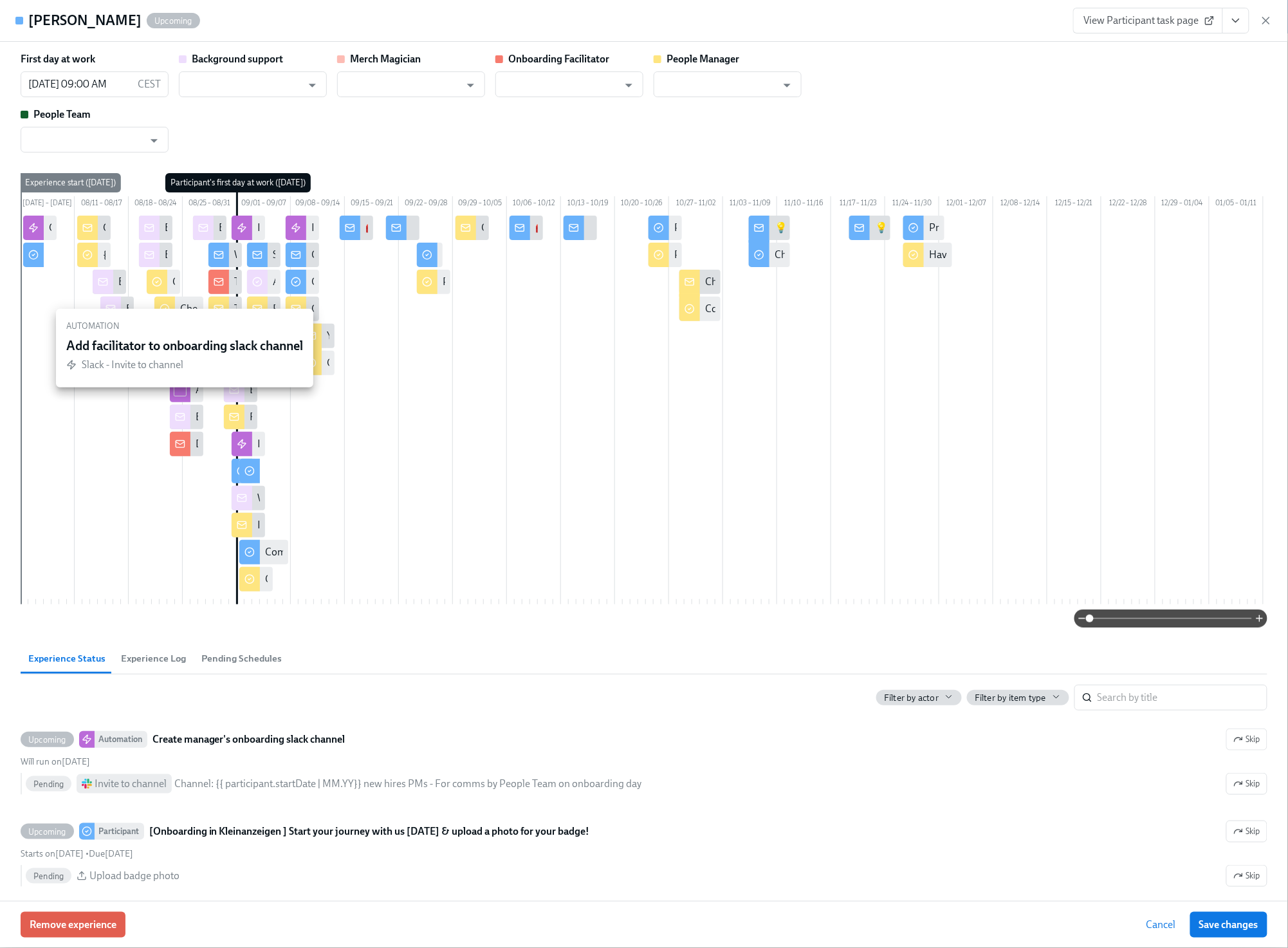
type input "He-Young An"
type input "[PERSON_NAME]"
type input "He-Young An"
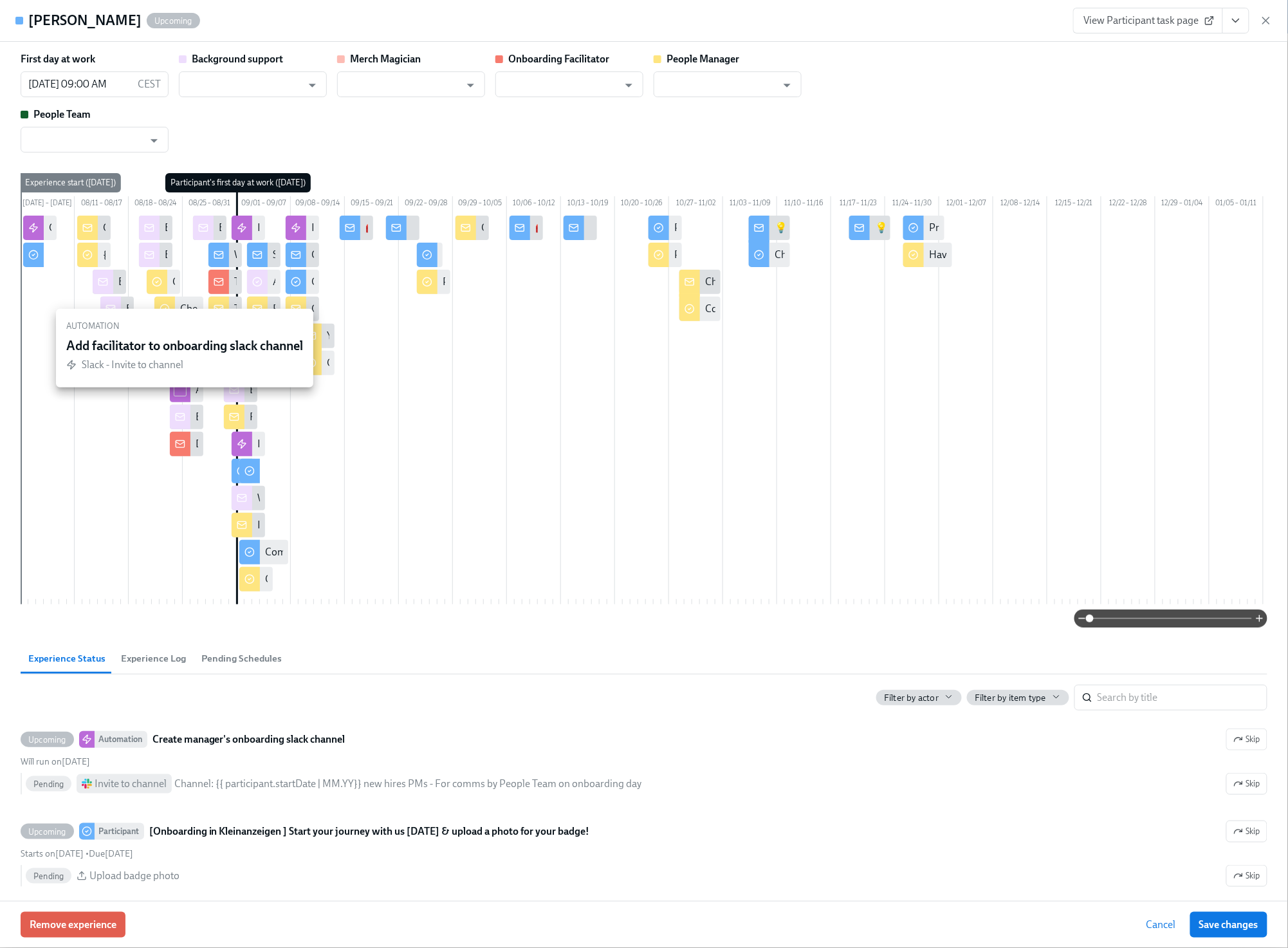
type input "He-Young An"
type input "[PERSON_NAME]"
type input "He-Young An"
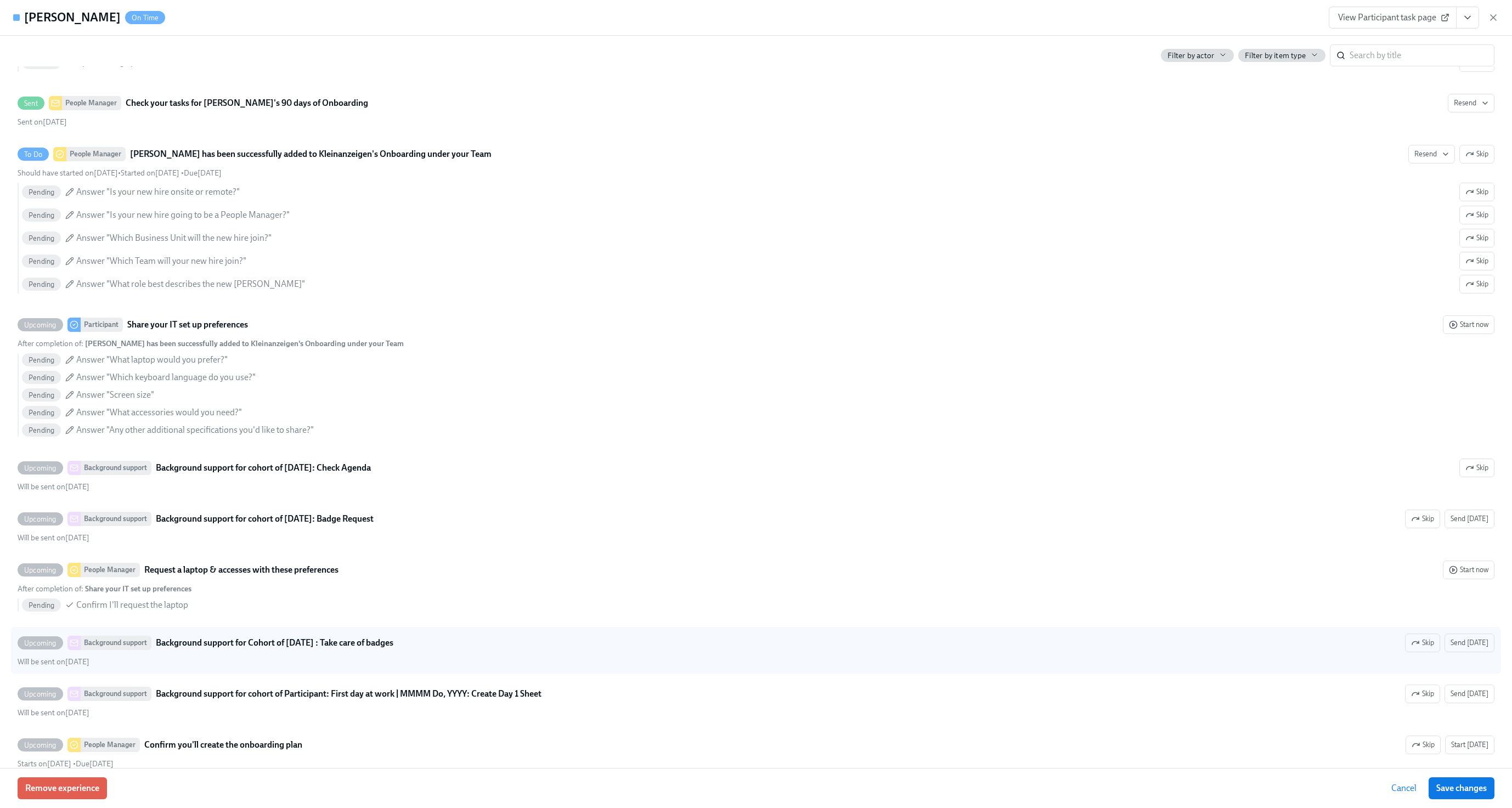
scroll to position [685, 0]
